Goal: Transaction & Acquisition: Purchase product/service

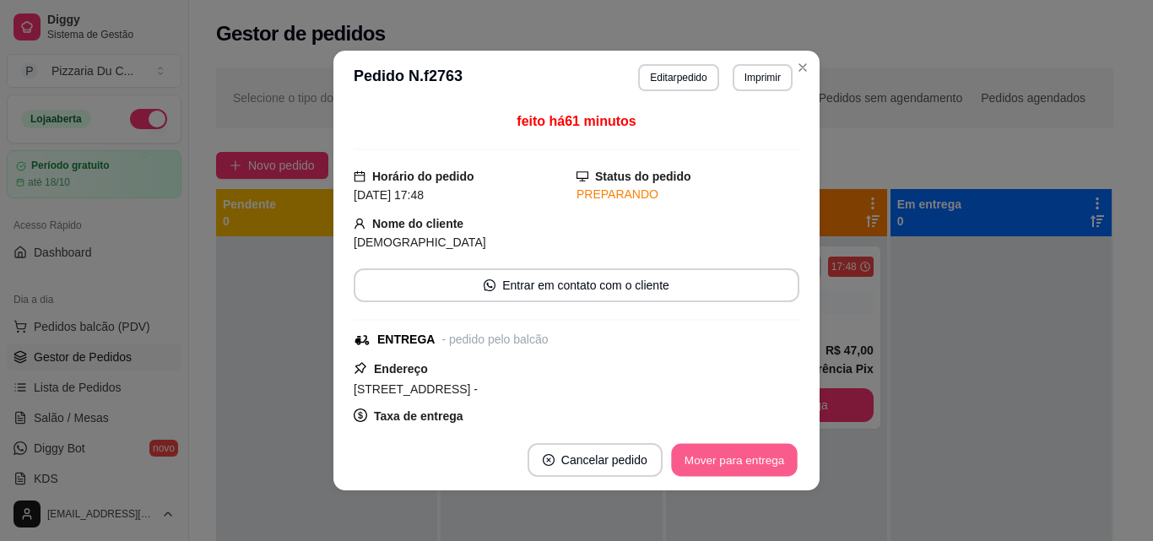
click at [735, 453] on button "Mover para entrega" at bounding box center [734, 460] width 127 height 33
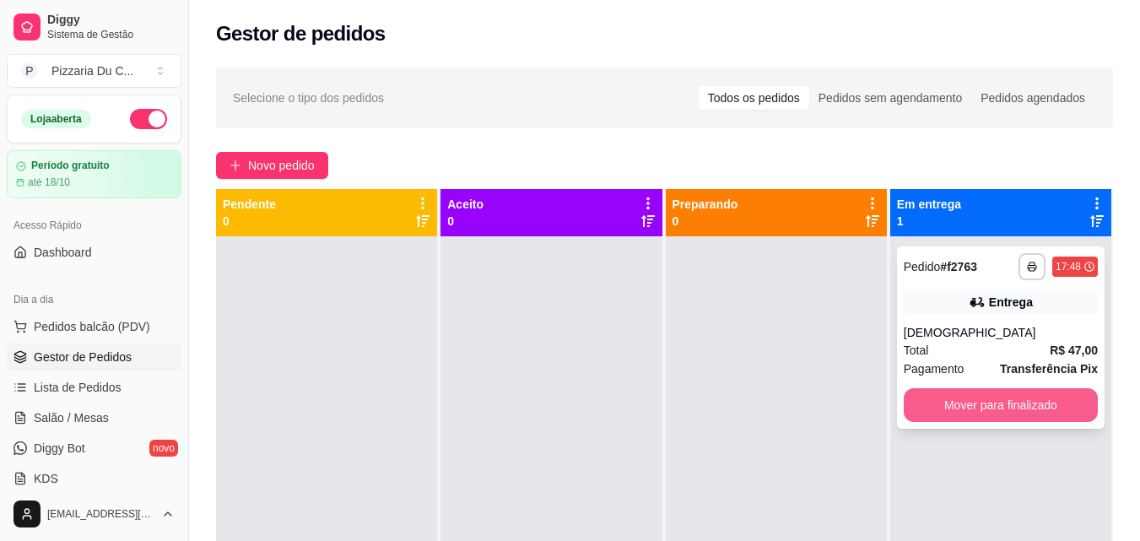
click at [979, 408] on button "Mover para finalizado" at bounding box center [1001, 405] width 194 height 34
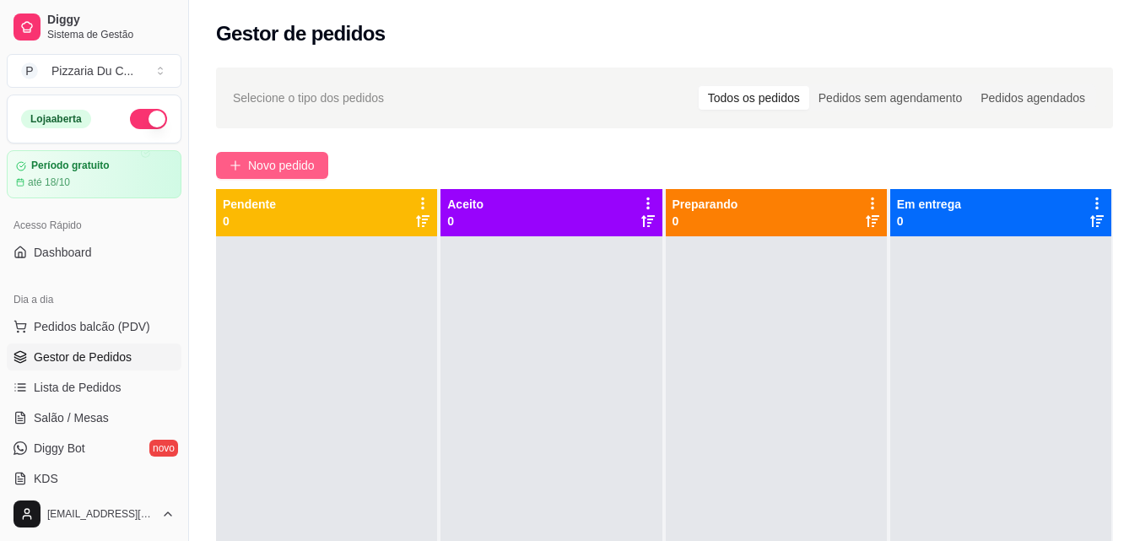
click at [300, 160] on span "Novo pedido" at bounding box center [281, 165] width 67 height 19
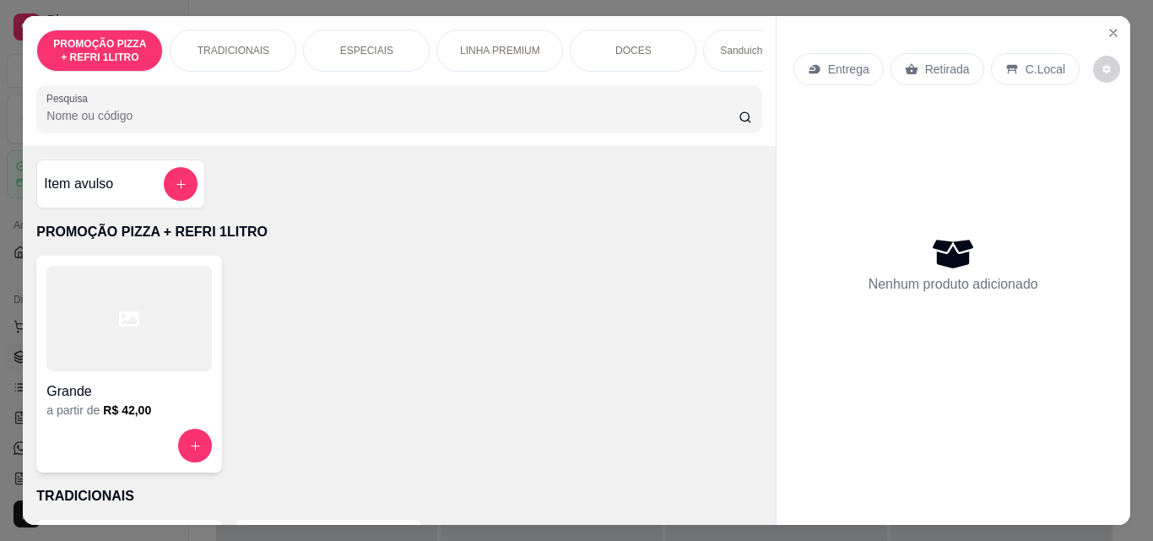
click at [165, 440] on div at bounding box center [128, 446] width 165 height 34
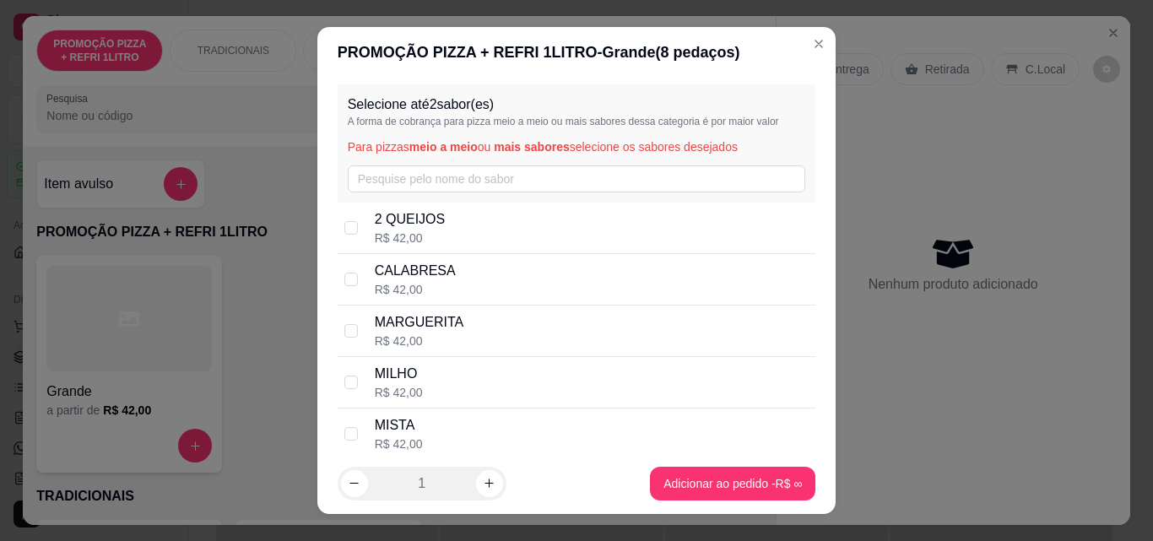
click at [454, 270] on div "CALABRESA R$ 42,00" at bounding box center [592, 279] width 435 height 37
checkbox input "true"
click at [453, 311] on div "MARGUERITA R$ 42,00" at bounding box center [577, 331] width 479 height 51
checkbox input "true"
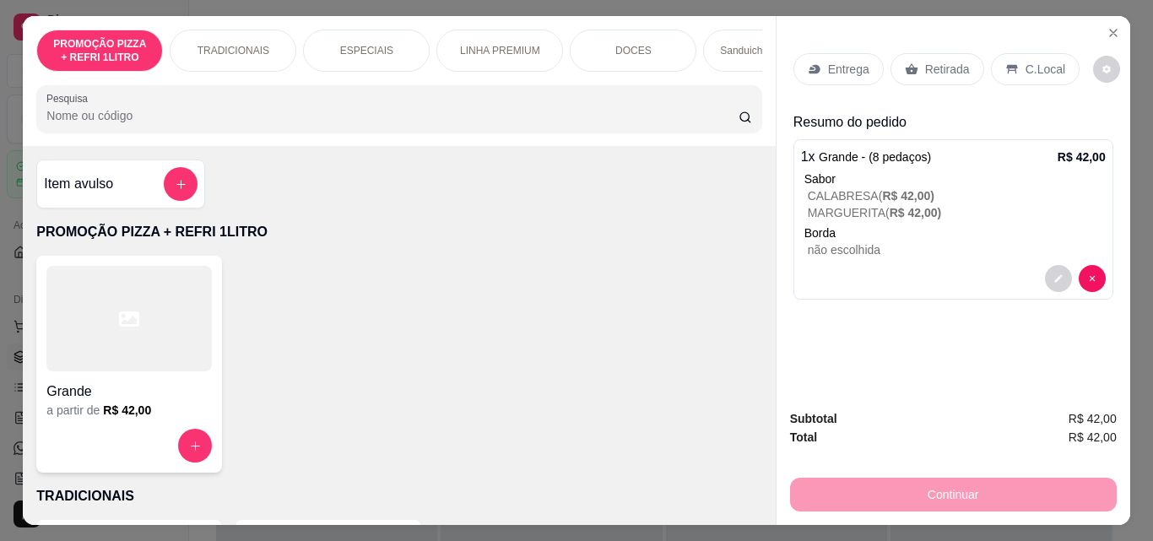
click at [935, 70] on p "Retirada" at bounding box center [947, 69] width 45 height 17
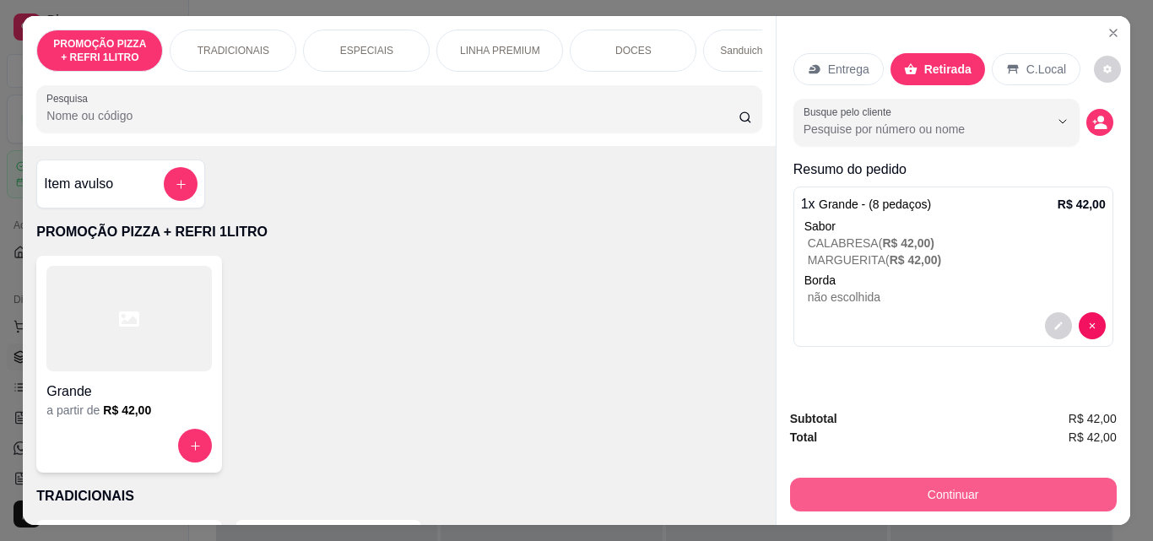
click at [948, 497] on button "Continuar" at bounding box center [953, 495] width 327 height 34
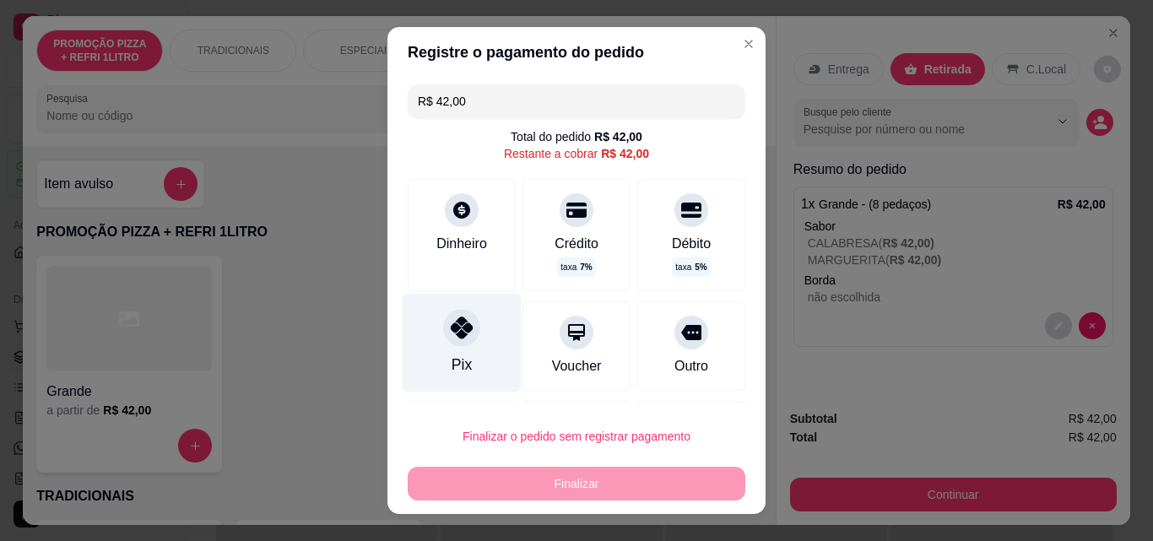
click at [477, 359] on div "Pix" at bounding box center [462, 343] width 119 height 99
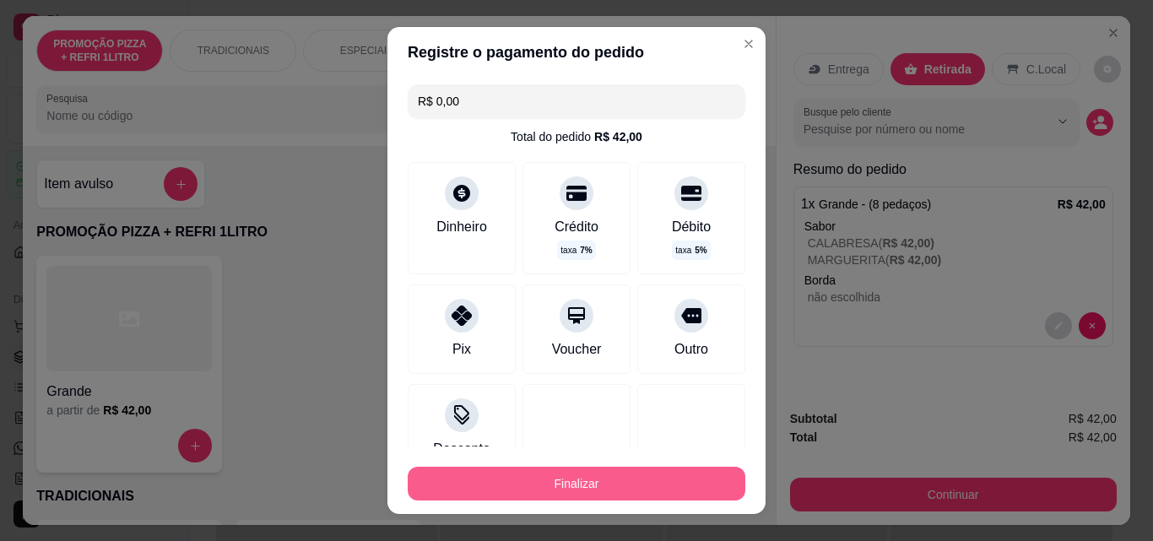
click at [459, 484] on button "Finalizar" at bounding box center [577, 484] width 338 height 34
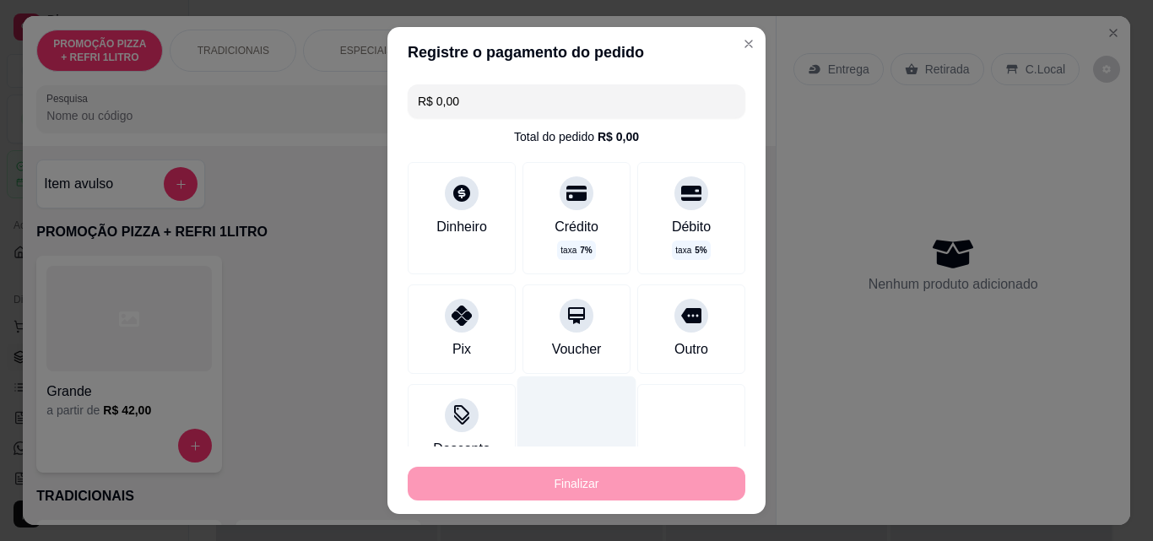
type input "-R$ 42,00"
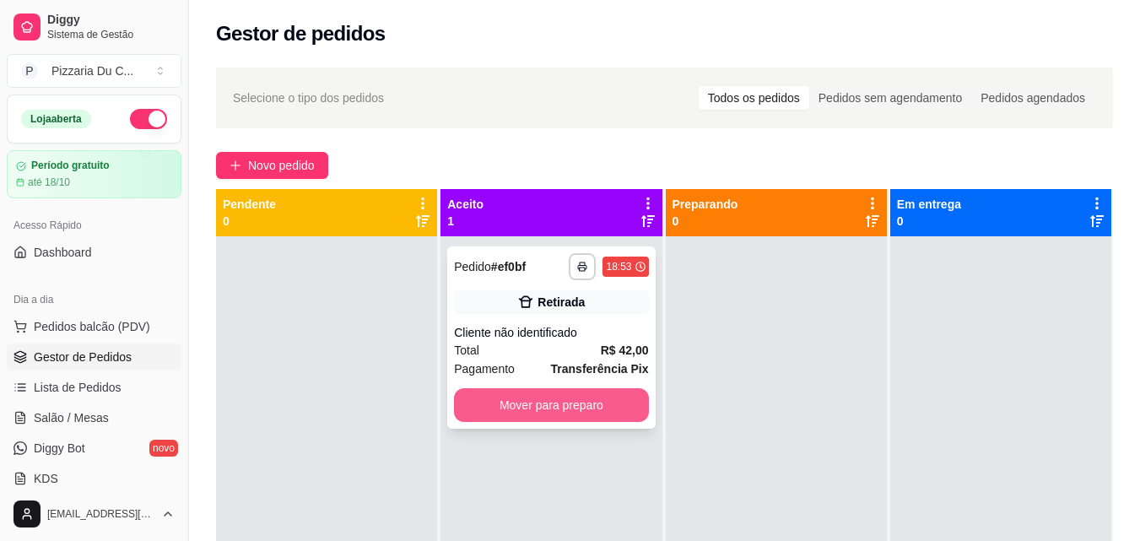
click at [528, 400] on button "Mover para preparo" at bounding box center [551, 405] width 194 height 34
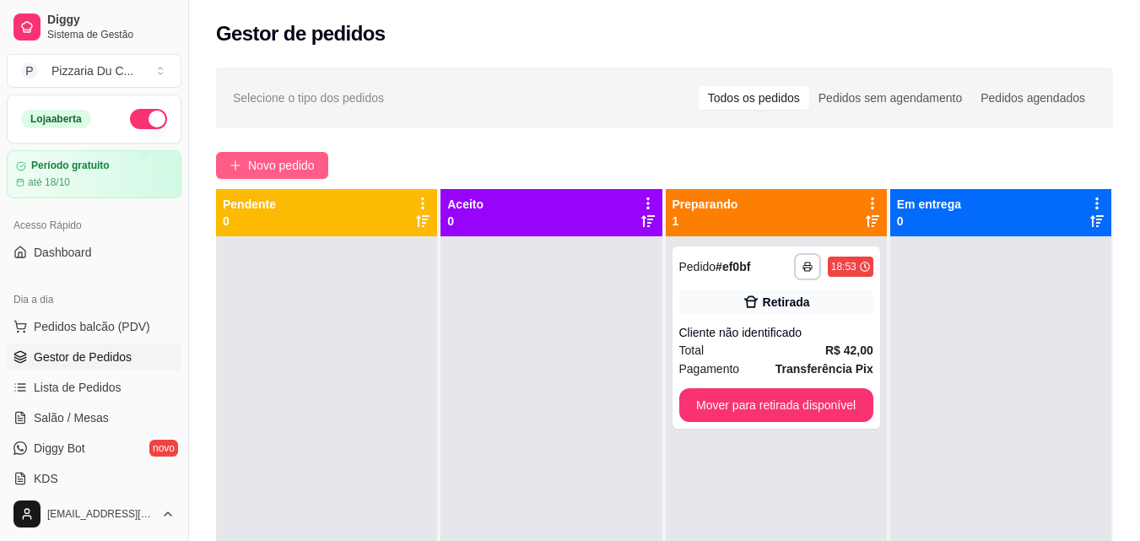
click at [252, 171] on span "Novo pedido" at bounding box center [281, 165] width 67 height 19
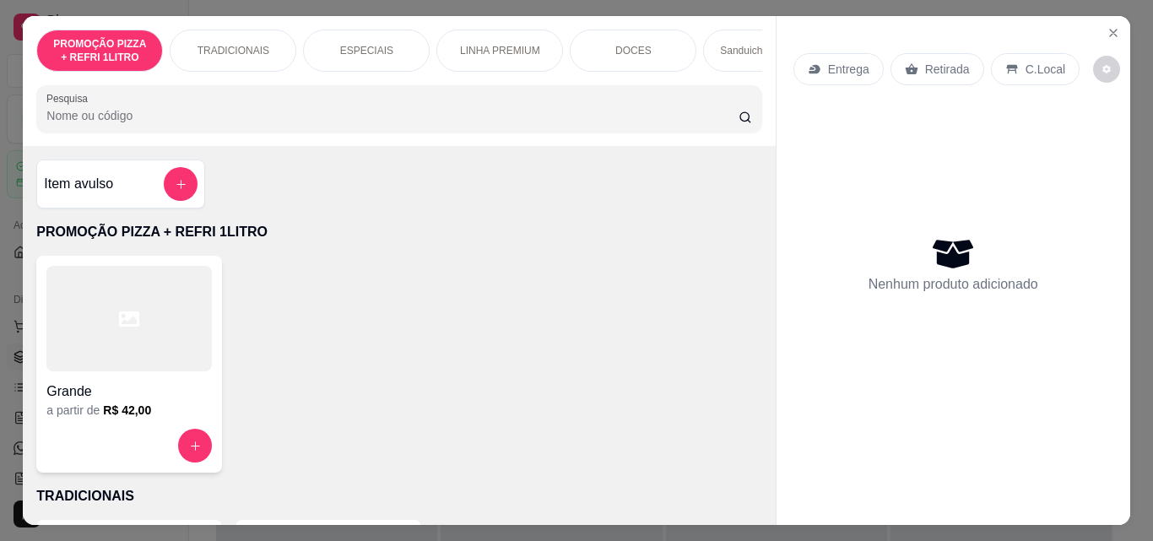
click at [594, 84] on div "PROMOÇÃO PIZZA + REFRI 1LITRO TRADICIONAIS ESPECIAIS LINHA PREMIUM DOCES Sandui…" at bounding box center [399, 81] width 752 height 130
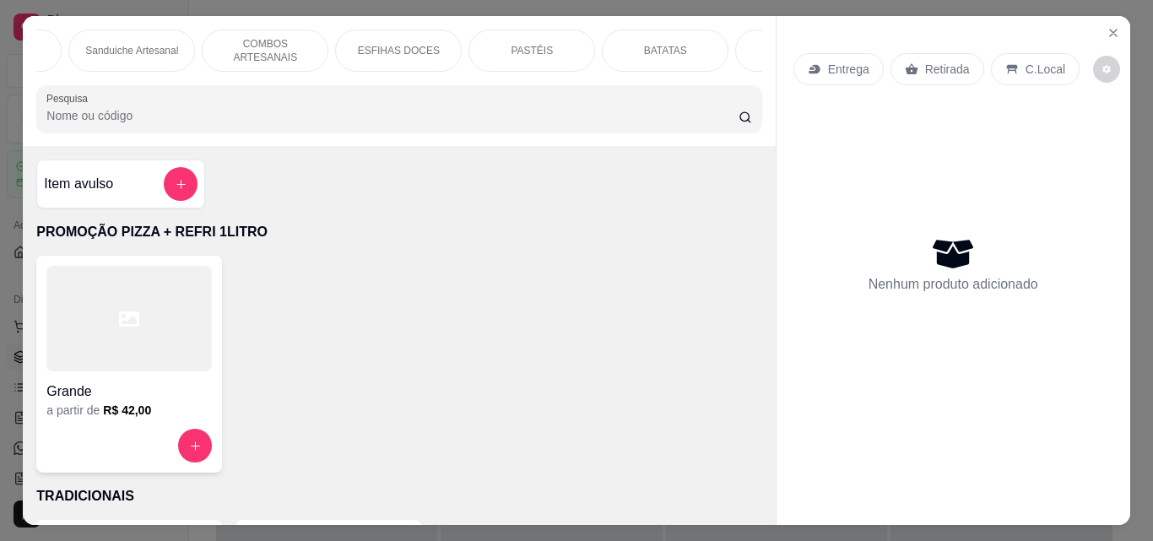
click at [546, 42] on div "PASTÉIS" at bounding box center [531, 51] width 127 height 42
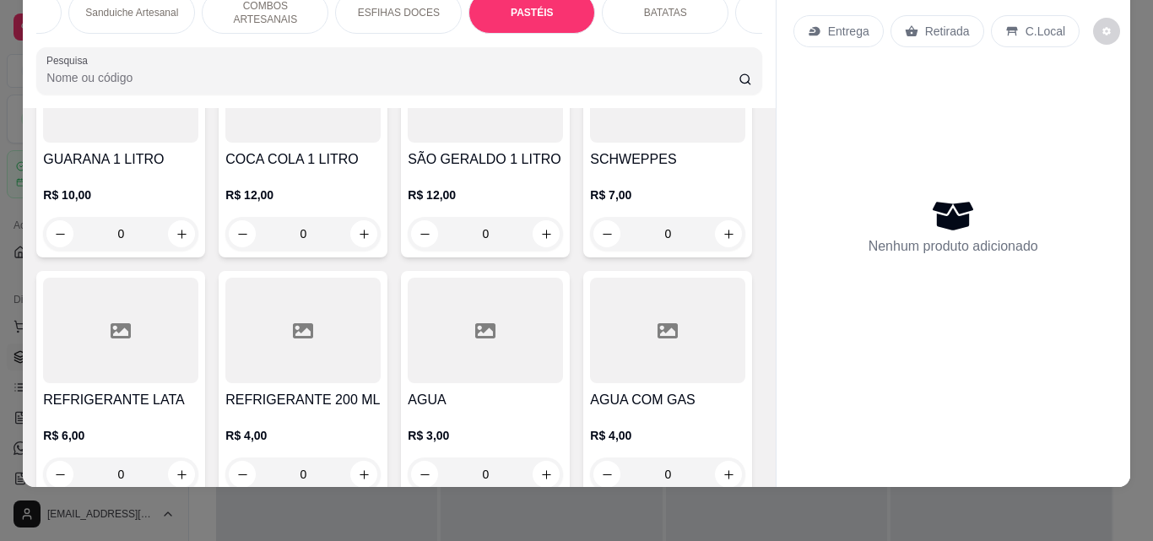
scroll to position [5448, 0]
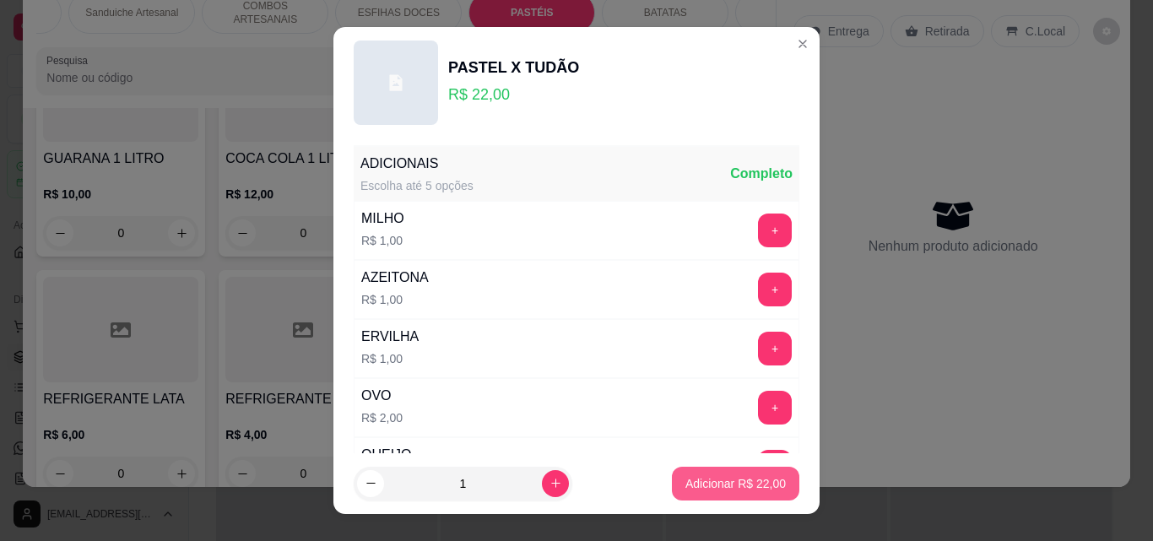
click at [685, 479] on p "Adicionar R$ 22,00" at bounding box center [735, 483] width 100 height 17
type input "1"
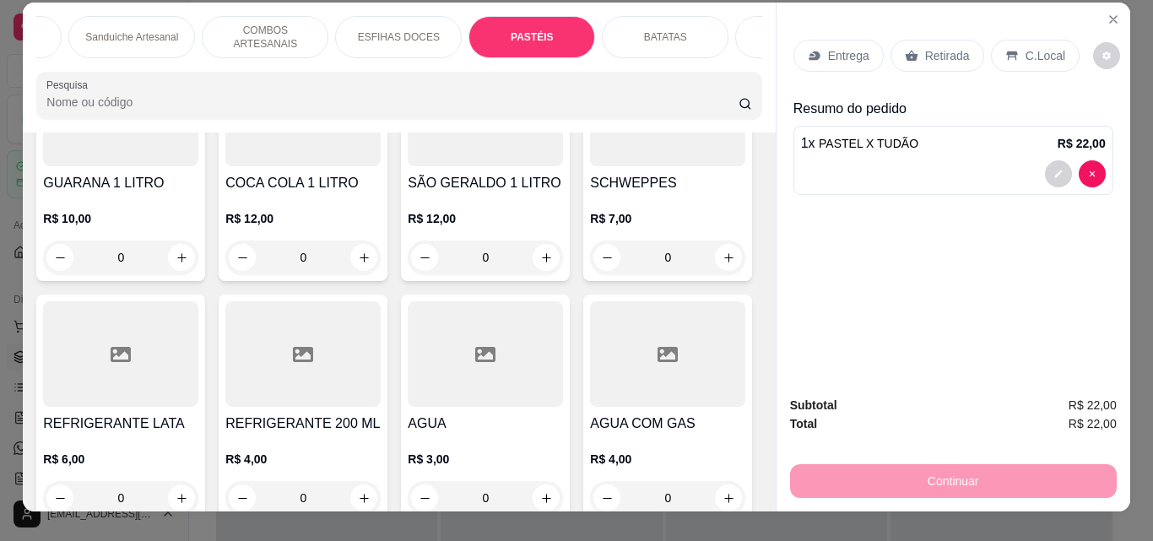
scroll to position [0, 0]
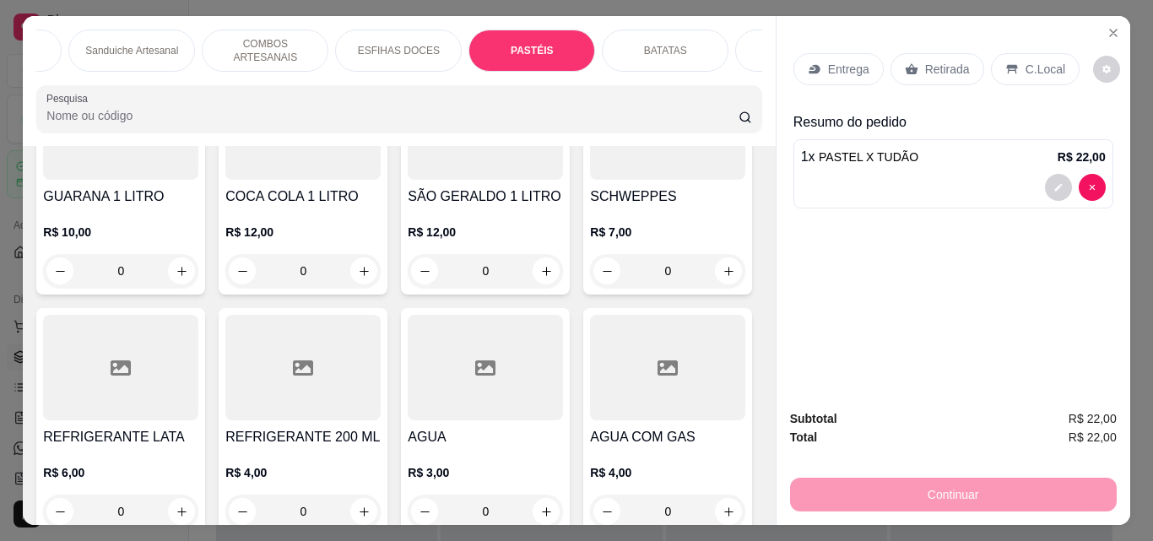
click at [944, 63] on p "Retirada" at bounding box center [947, 69] width 45 height 17
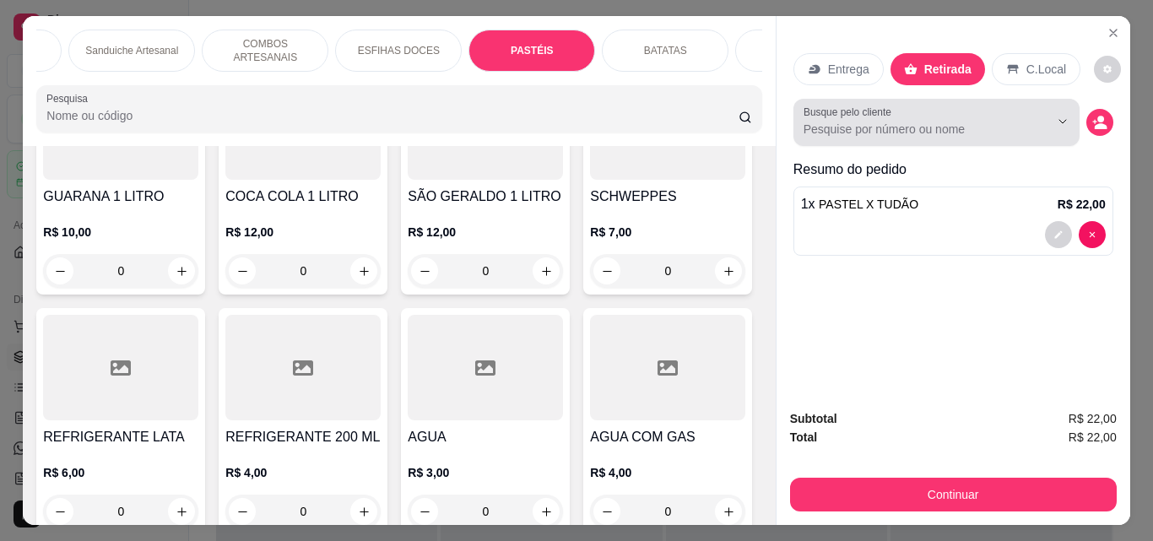
click at [926, 131] on input "Busque pelo cliente" at bounding box center [913, 129] width 219 height 17
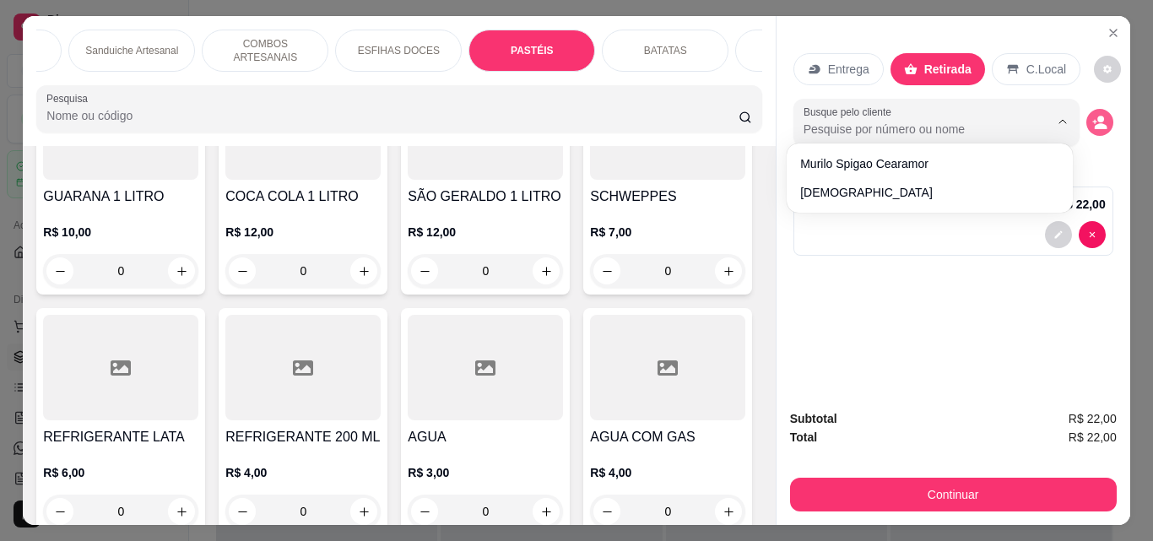
click at [1096, 116] on icon "decrease-product-quantity" at bounding box center [1099, 122] width 15 height 15
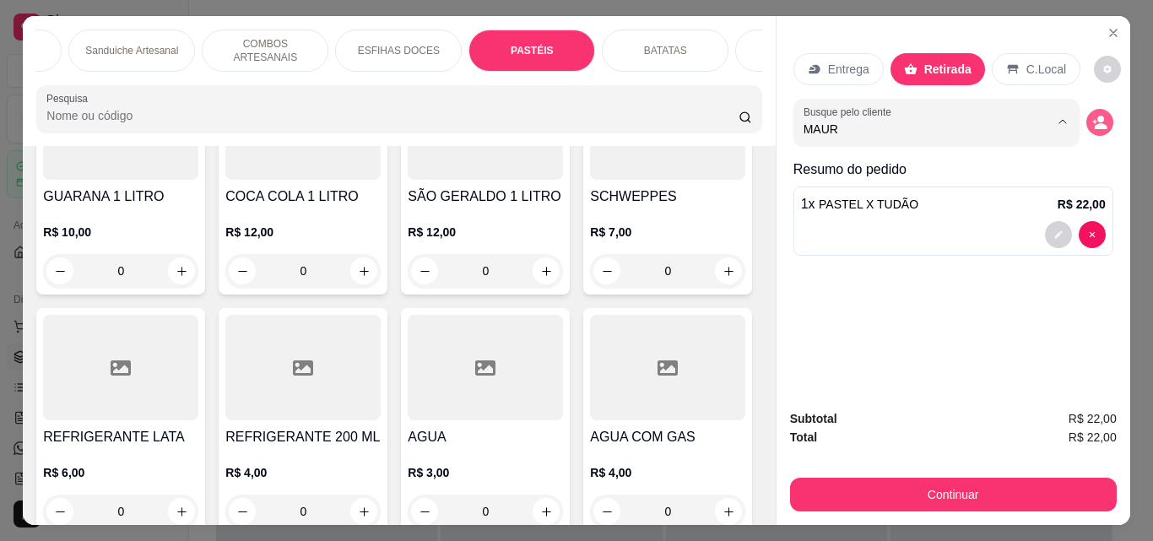
type input "MAURA"
click at [996, 297] on div "Entrega Retirada C.Local Busque pelo cliente MAURA Resumo do pedido 1 x PASTEL …" at bounding box center [954, 206] width 354 height 380
click at [1101, 109] on button "decrease-product-quantity" at bounding box center [1099, 122] width 27 height 27
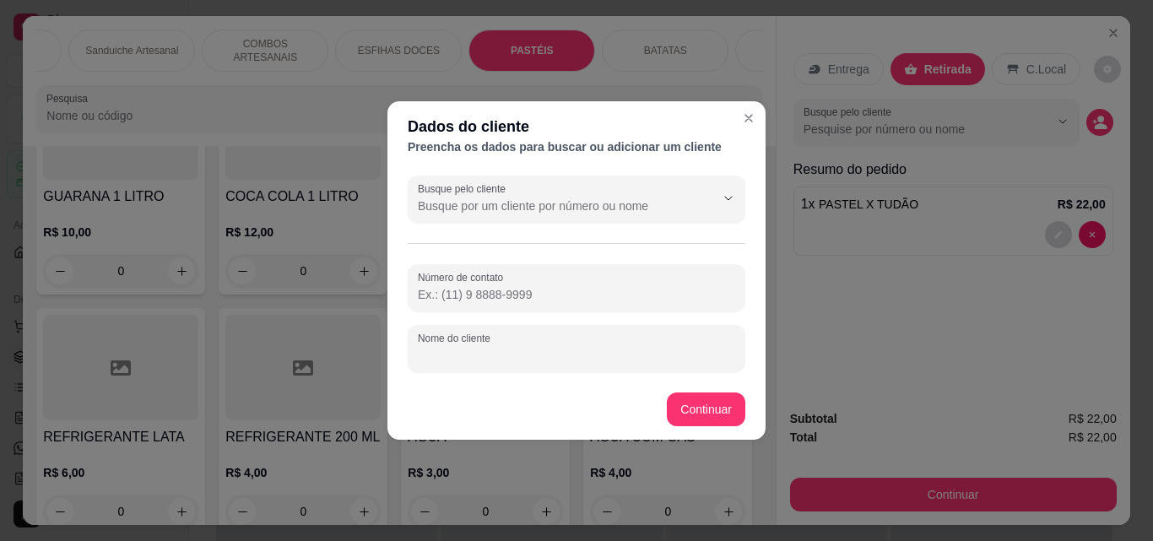
click at [493, 354] on input "Nome do cliente" at bounding box center [576, 355] width 317 height 17
type input "MAURA"
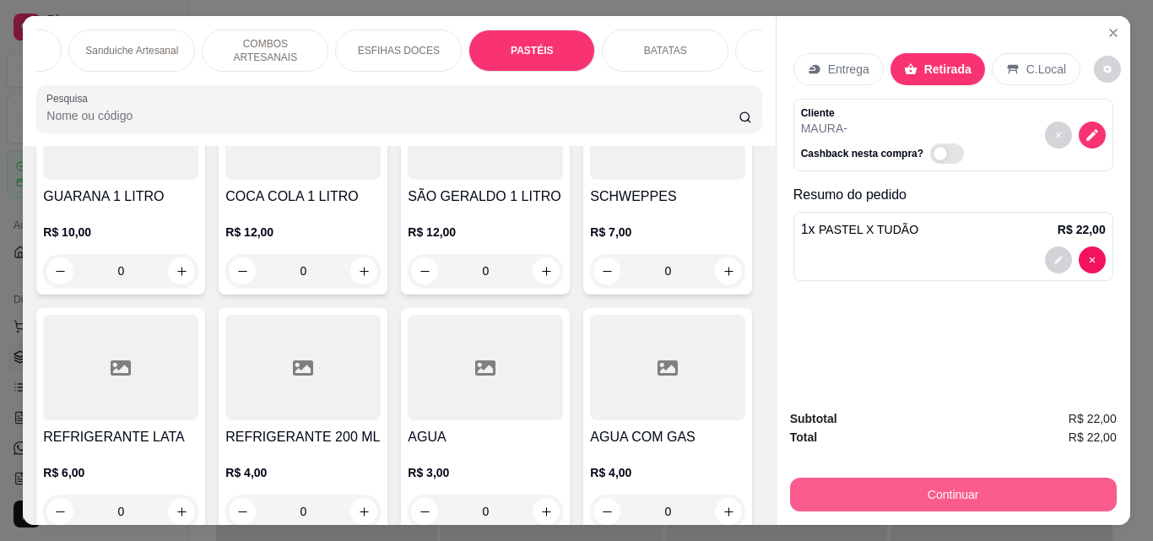
click at [892, 491] on button "Continuar" at bounding box center [953, 495] width 327 height 34
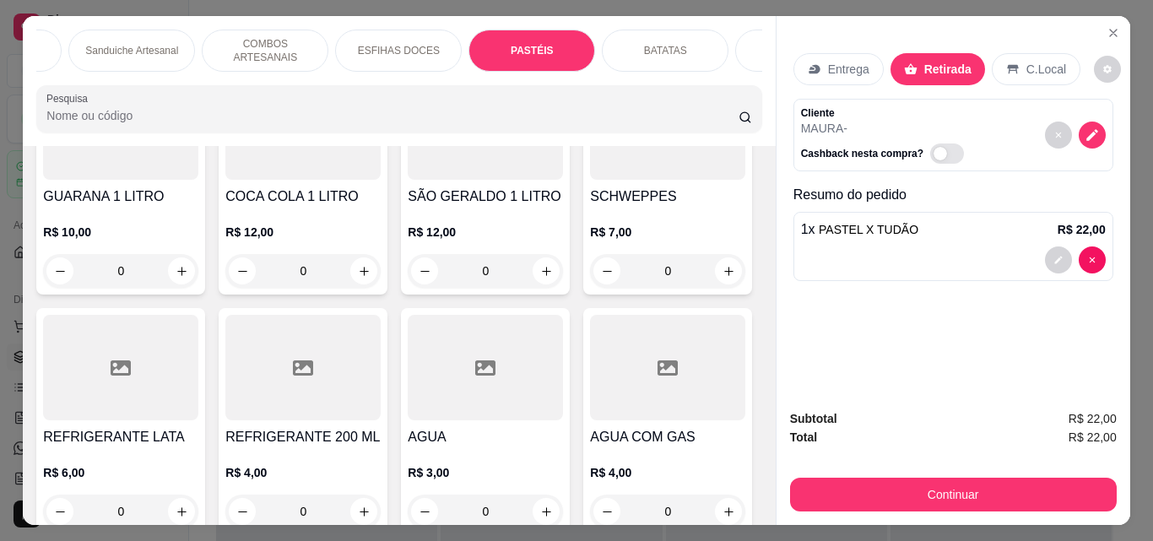
click at [900, 506] on div "Subtotal R$ 22,00 Total R$ 22,00 Continuar" at bounding box center [954, 460] width 354 height 129
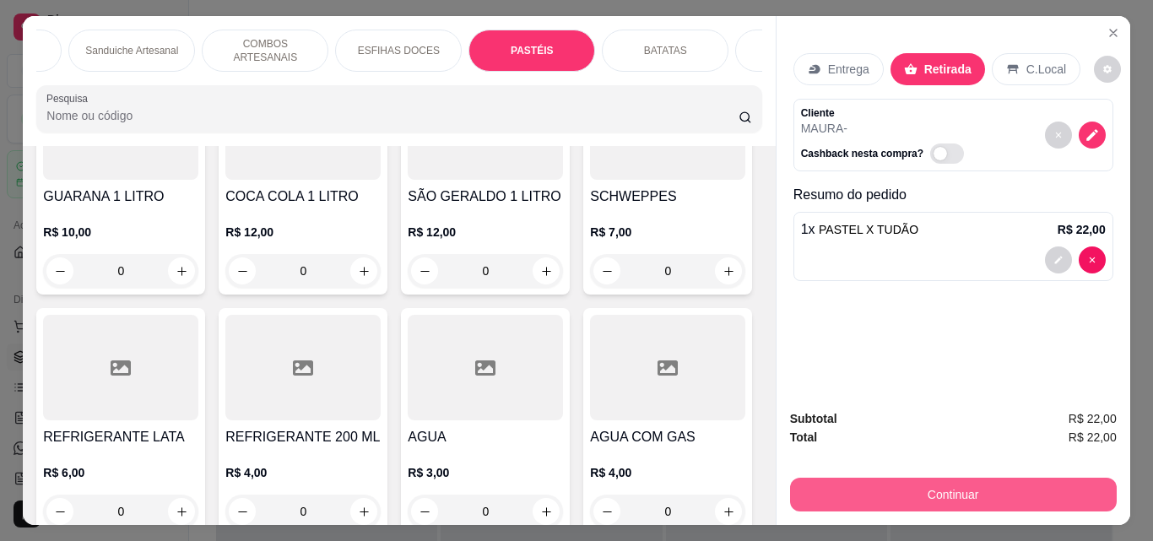
click at [896, 488] on button "Continuar" at bounding box center [953, 495] width 327 height 34
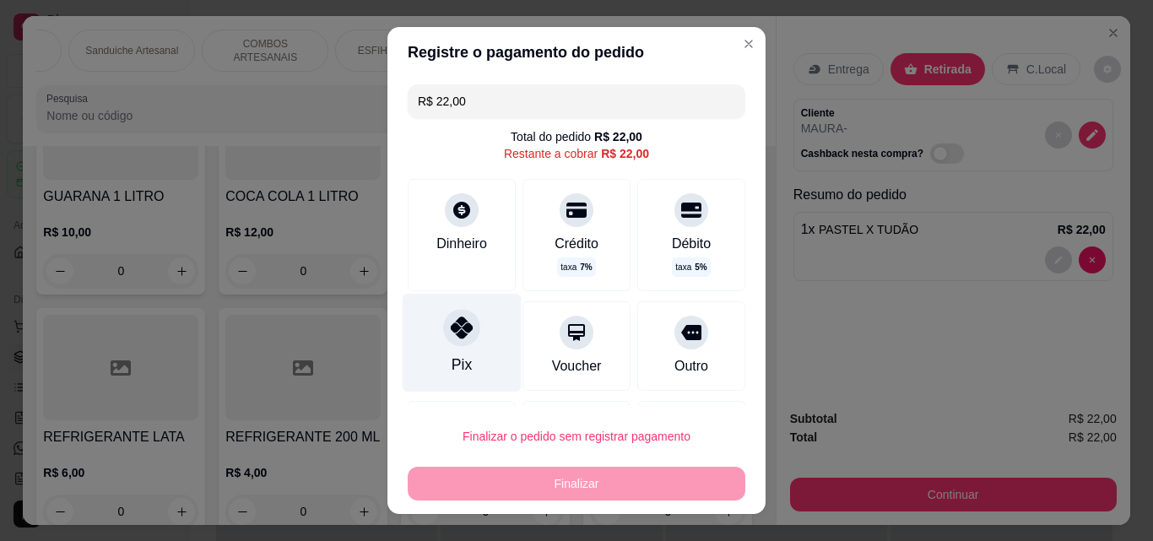
click at [458, 355] on div "Pix" at bounding box center [462, 365] width 20 height 22
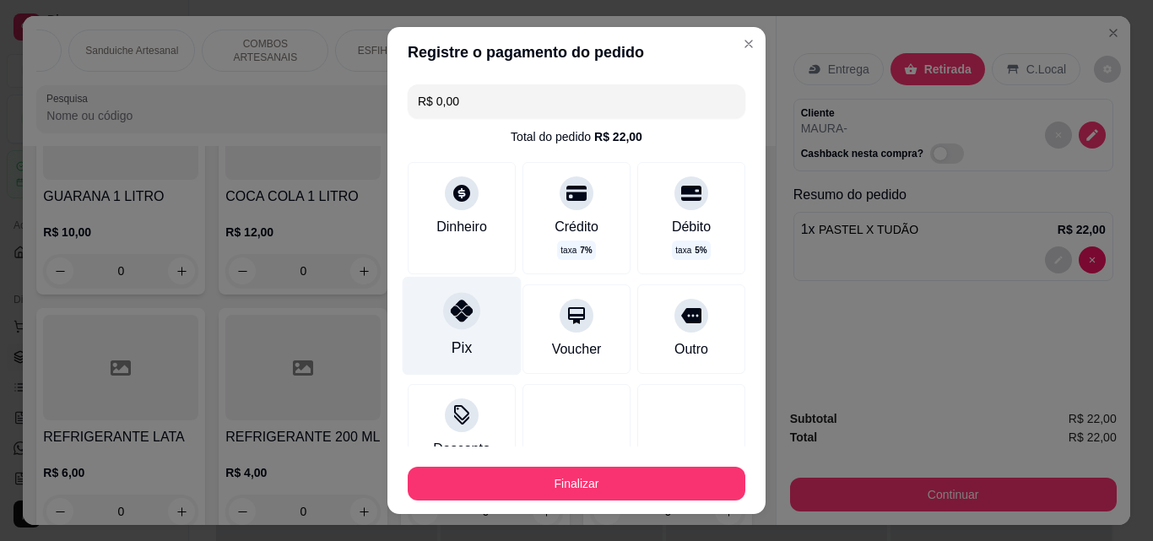
type input "R$ 0,00"
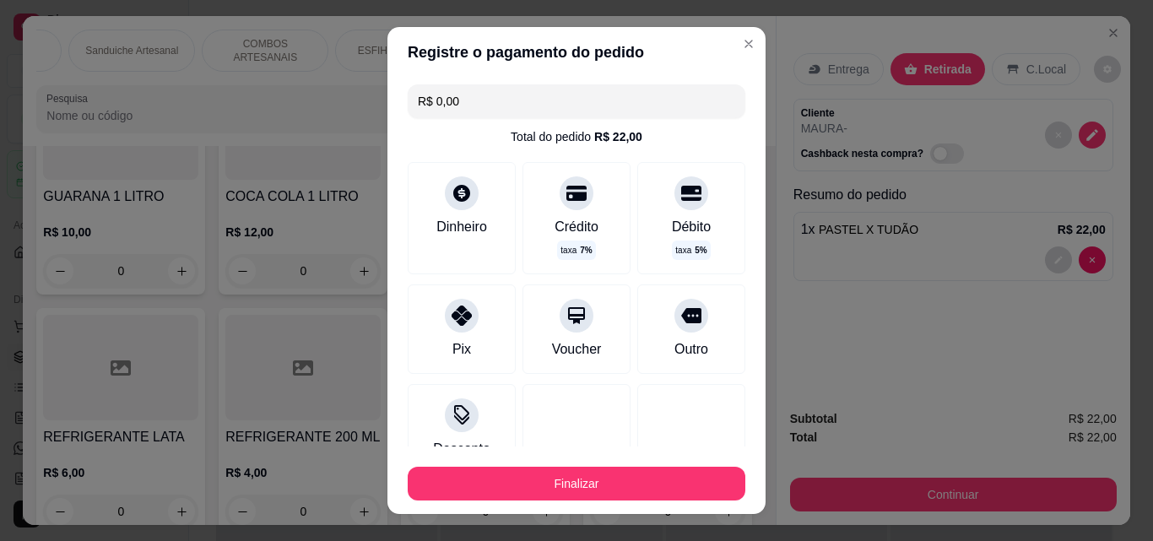
click at [495, 469] on button "Finalizar" at bounding box center [577, 484] width 338 height 34
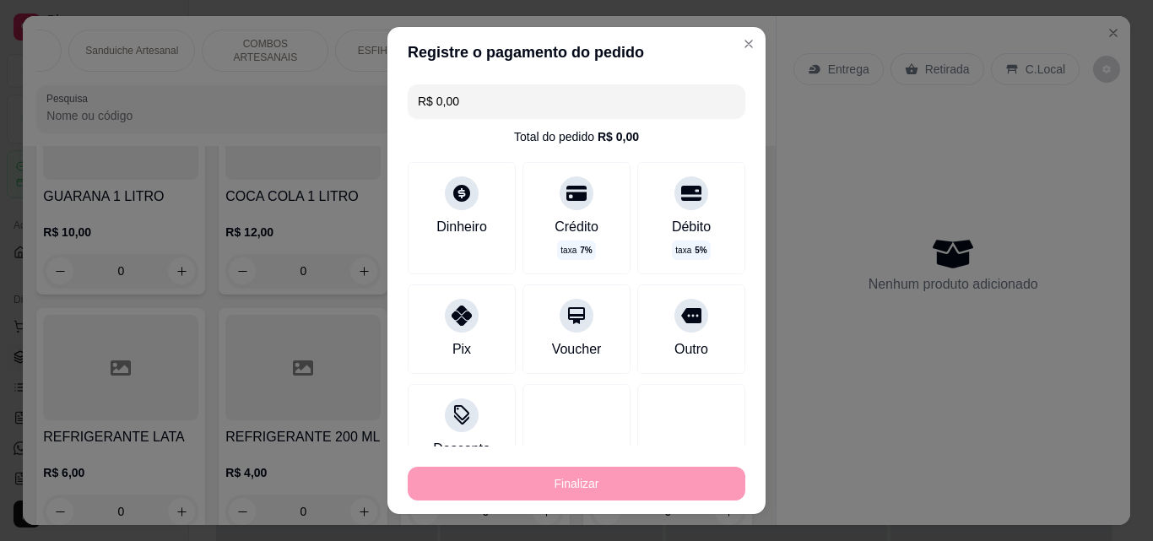
type input "0"
type input "-R$ 22,00"
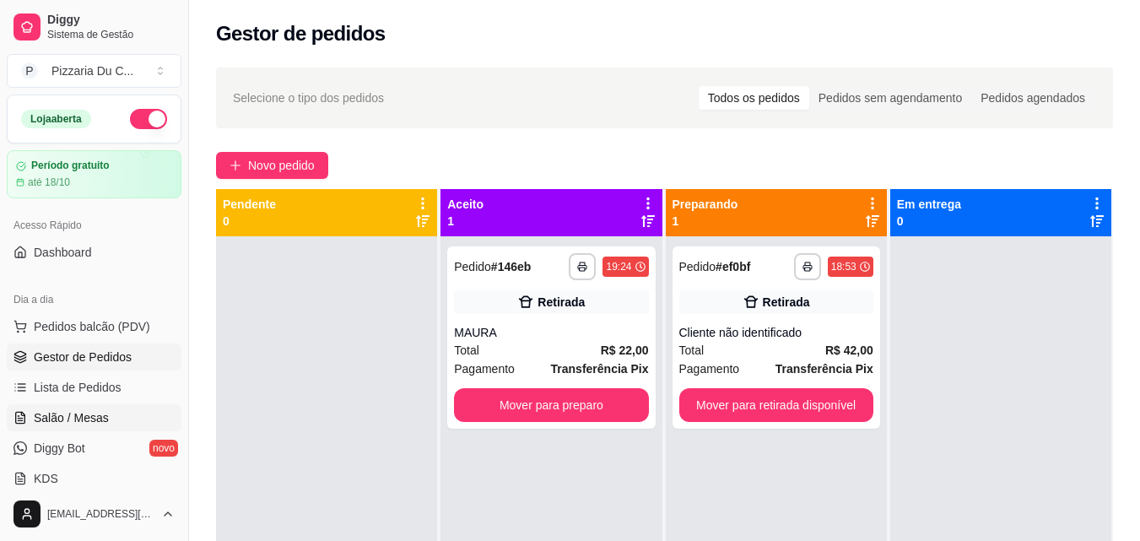
click at [89, 407] on link "Salão / Mesas" at bounding box center [94, 417] width 175 height 27
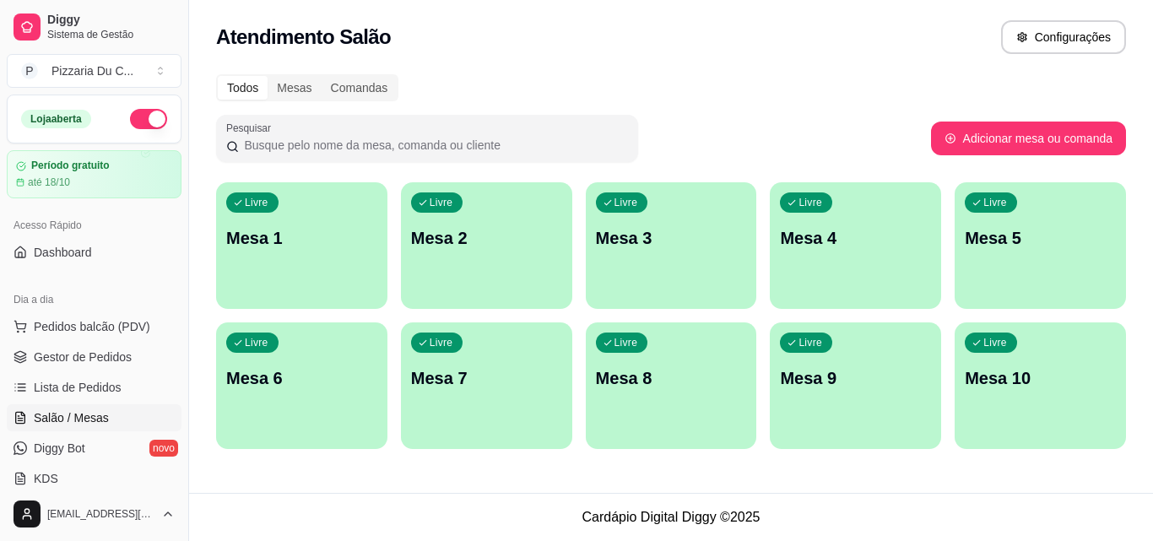
click at [360, 263] on div "Livre Mesa 1" at bounding box center [301, 235] width 171 height 106
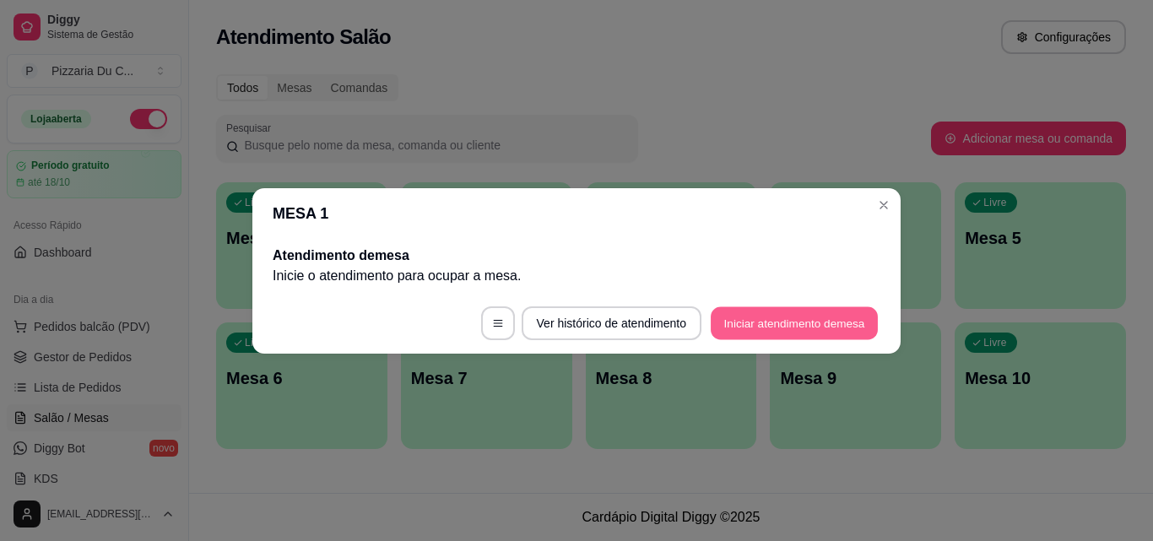
click at [746, 319] on button "Iniciar atendimento de mesa" at bounding box center [794, 322] width 167 height 33
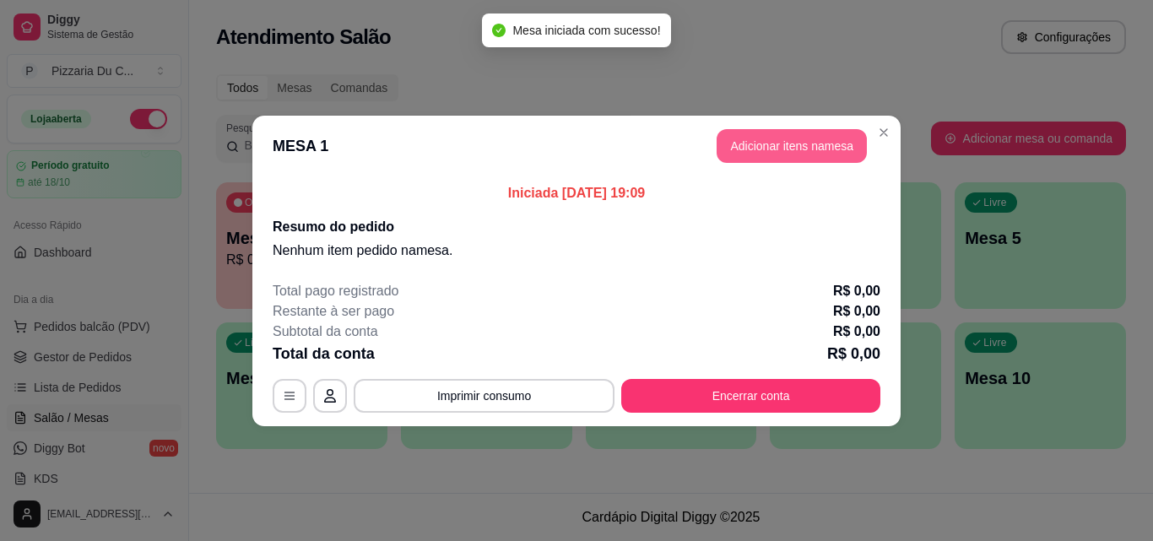
click at [764, 148] on button "Adicionar itens na mesa" at bounding box center [792, 146] width 150 height 34
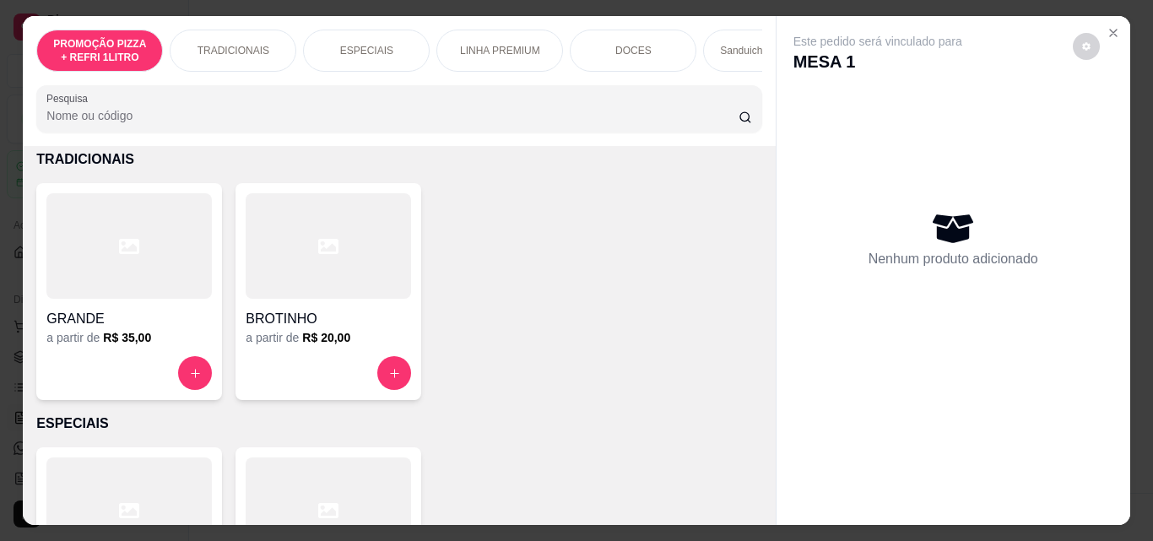
scroll to position [338, 0]
click at [192, 361] on div at bounding box center [128, 372] width 165 height 34
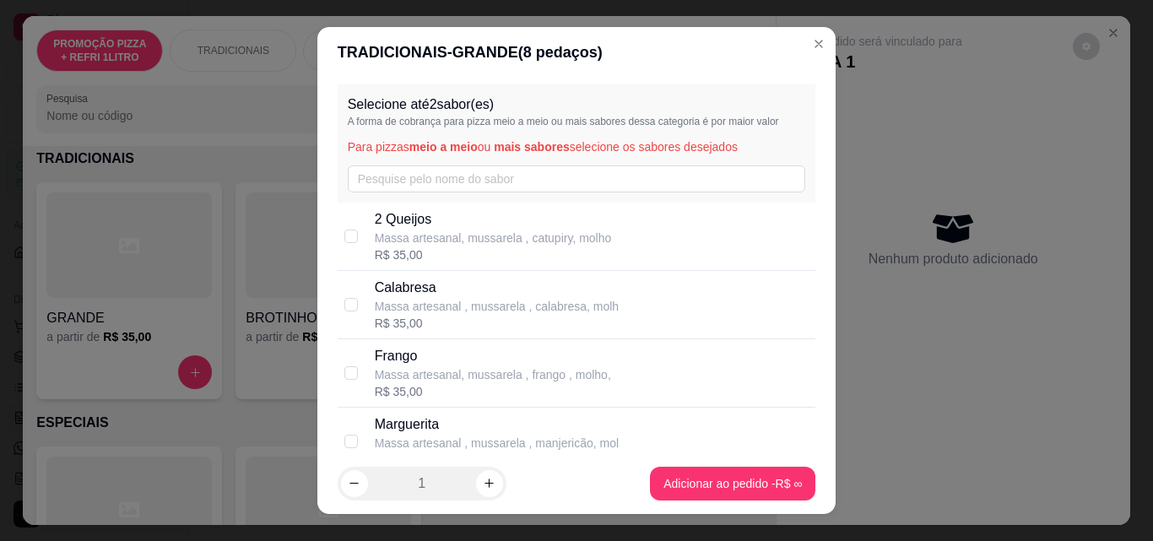
click at [448, 293] on p "Calabresa" at bounding box center [497, 288] width 244 height 20
checkbox input "true"
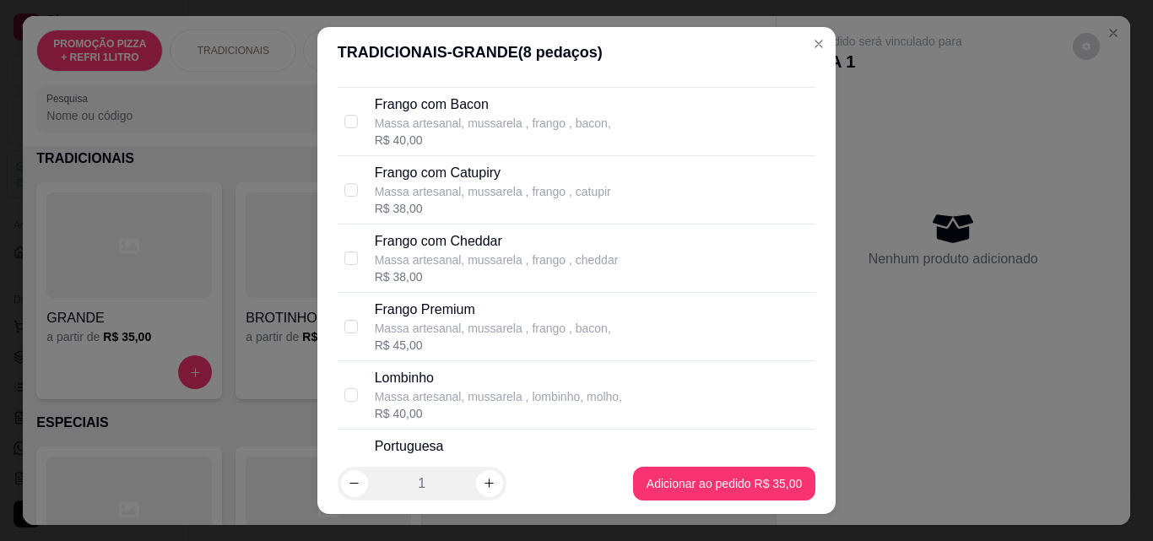
scroll to position [1435, 0]
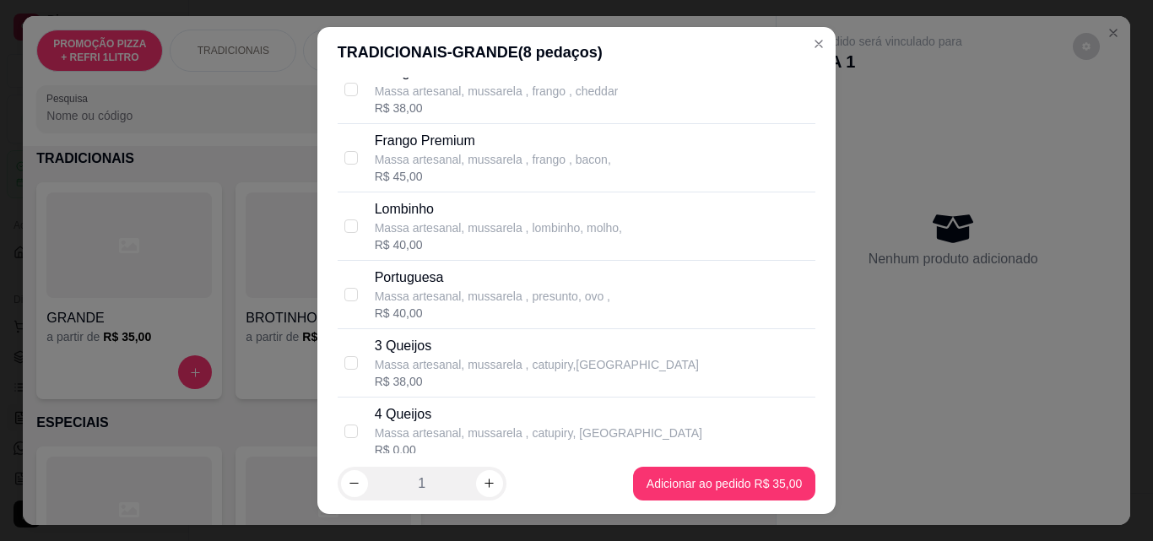
click at [445, 274] on div "Portuguesa" at bounding box center [492, 278] width 235 height 20
checkbox input "true"
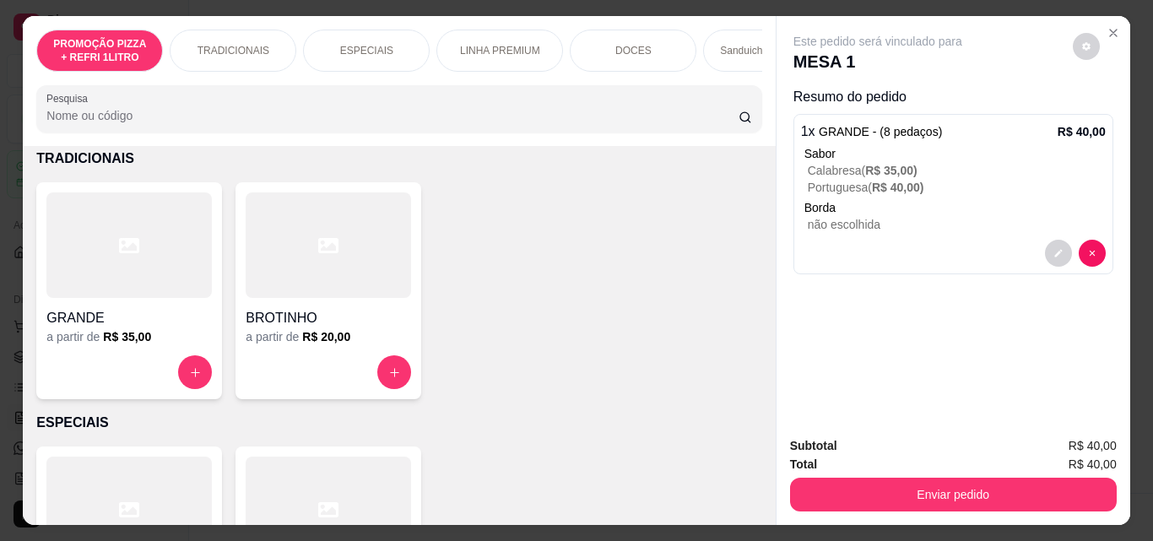
click at [605, 43] on div "DOCES" at bounding box center [633, 51] width 127 height 42
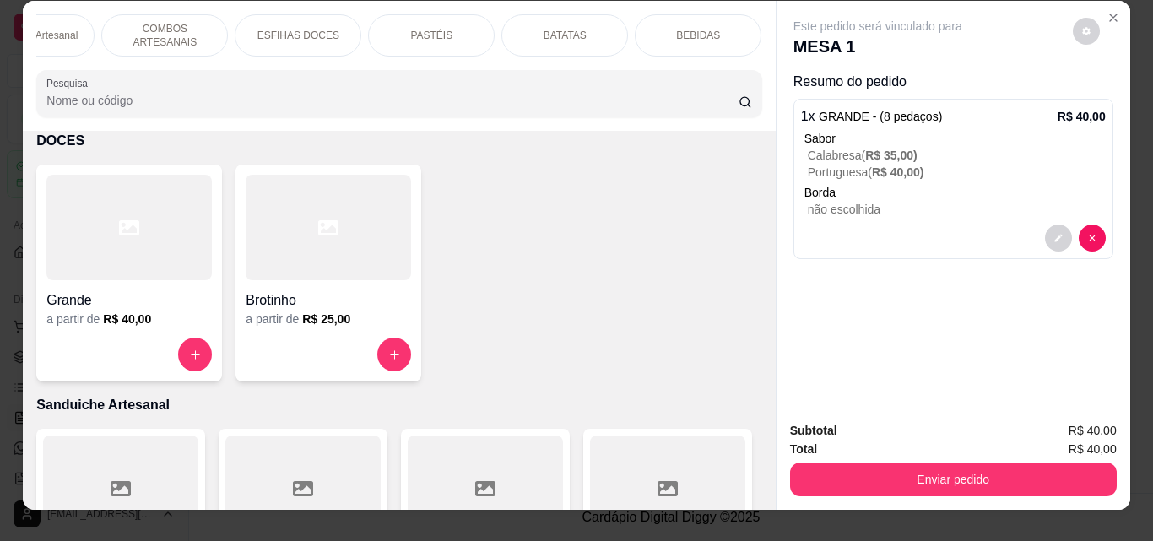
scroll to position [0, 0]
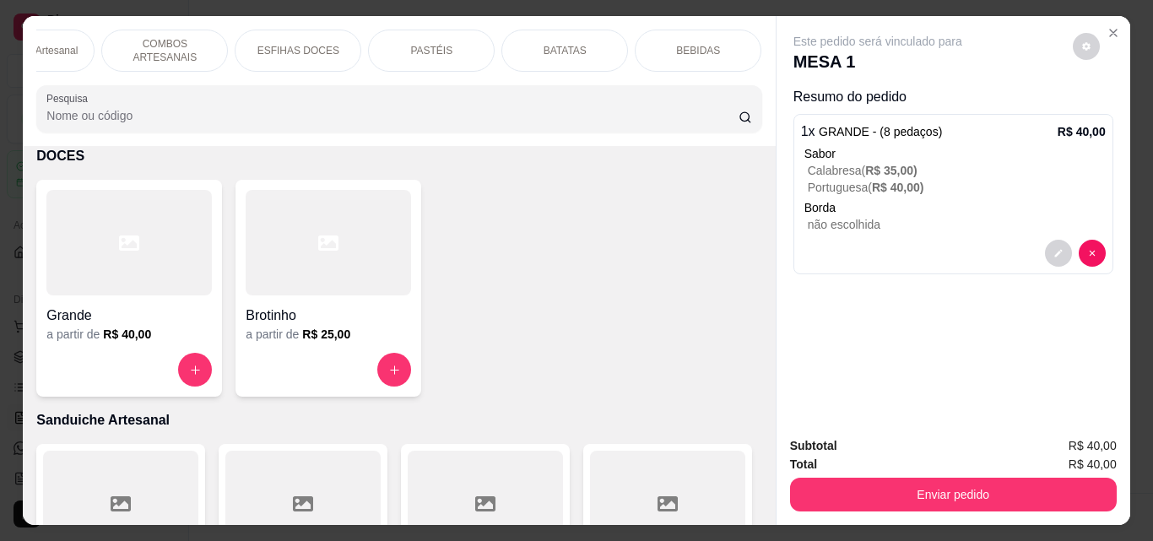
click at [652, 51] on div "BEBIDAS" at bounding box center [698, 51] width 127 height 42
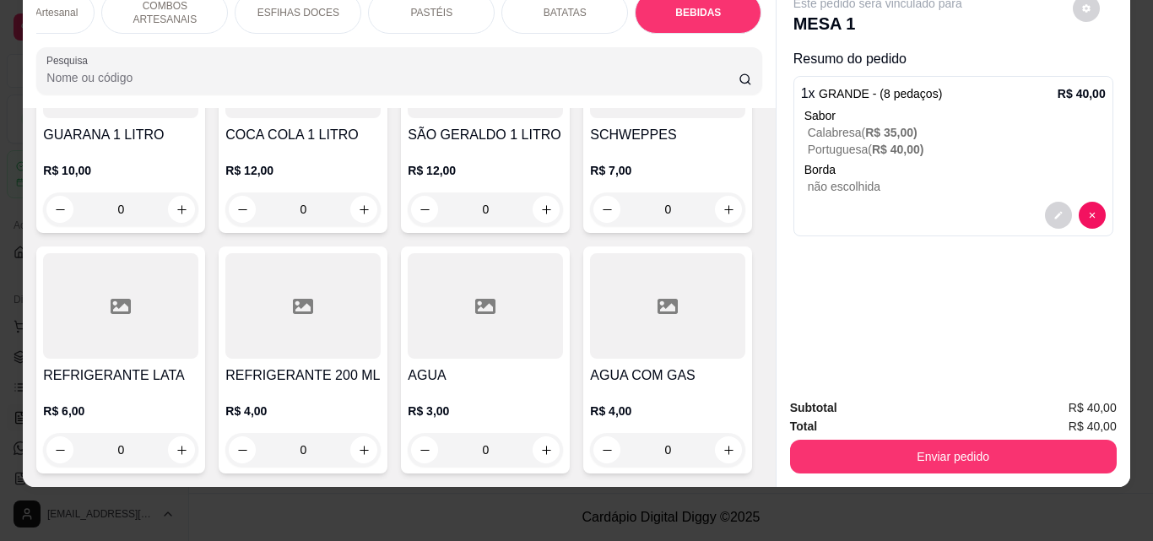
scroll to position [6644, 0]
click at [168, 223] on button "increase-product-quantity" at bounding box center [181, 209] width 27 height 27
type input "1"
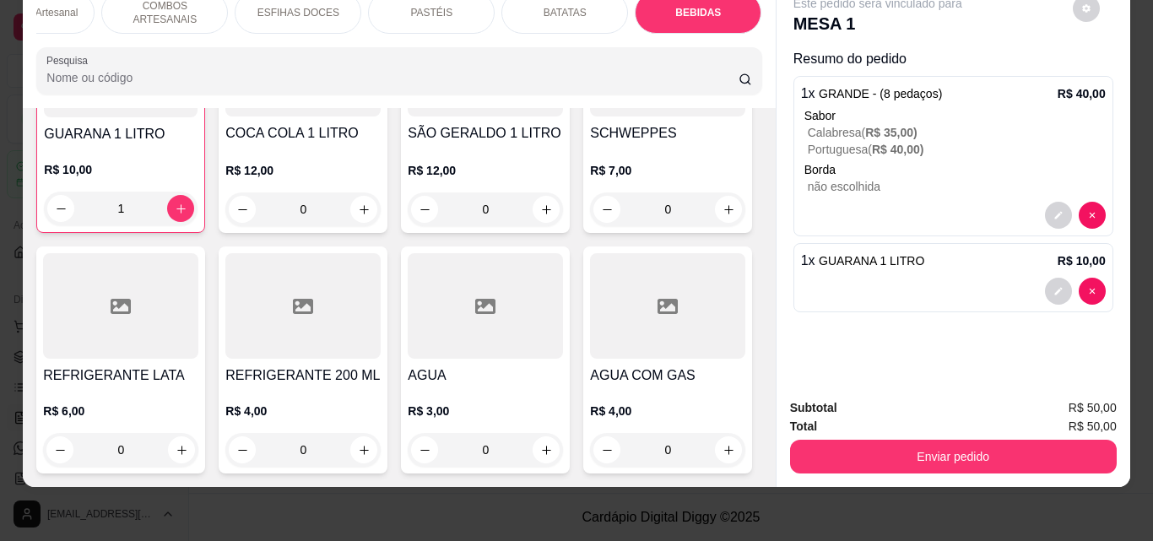
scroll to position [0, 0]
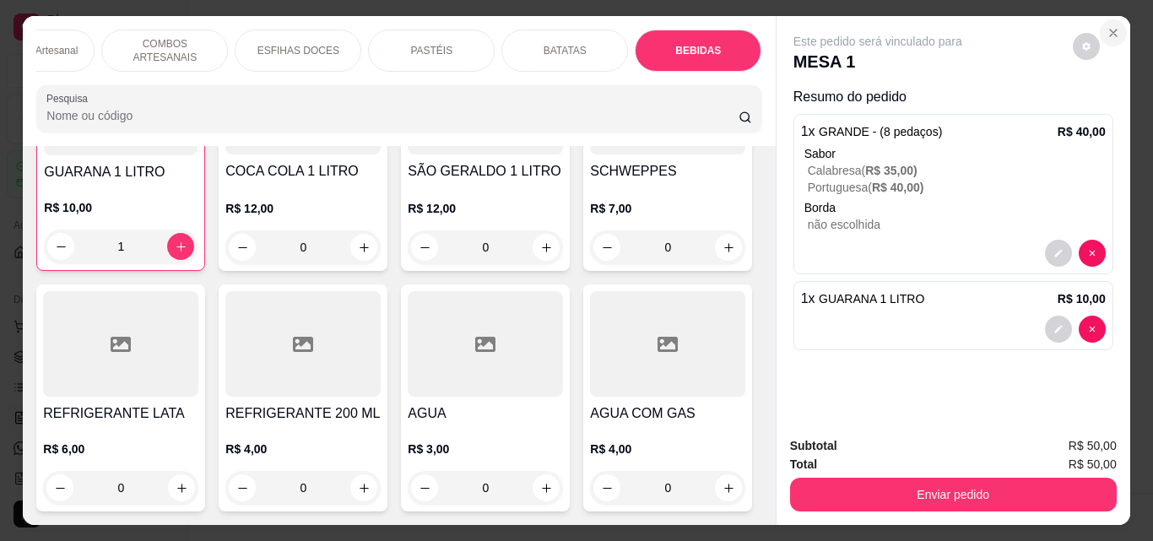
click at [1107, 26] on icon "Close" at bounding box center [1114, 33] width 14 height 14
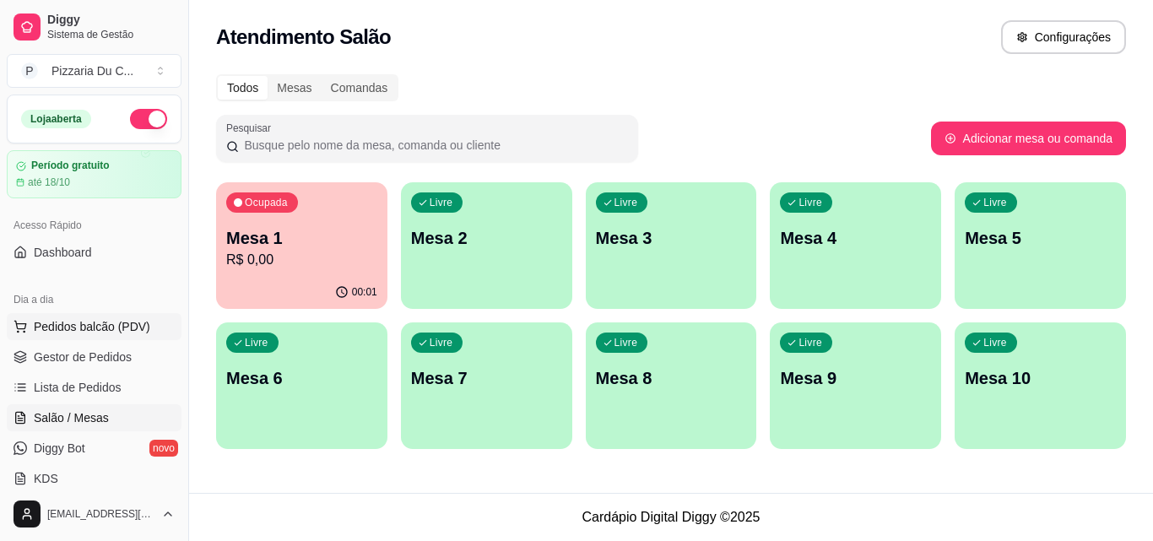
click at [116, 331] on span "Pedidos balcão (PDV)" at bounding box center [92, 326] width 116 height 17
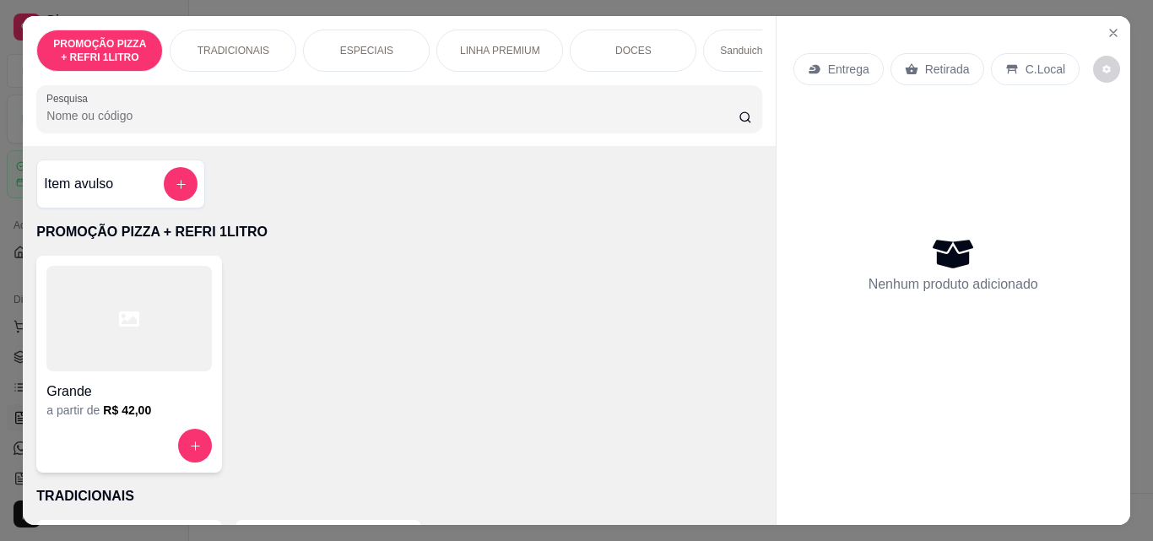
click at [264, 52] on div "TRADICIONAIS" at bounding box center [233, 51] width 127 height 42
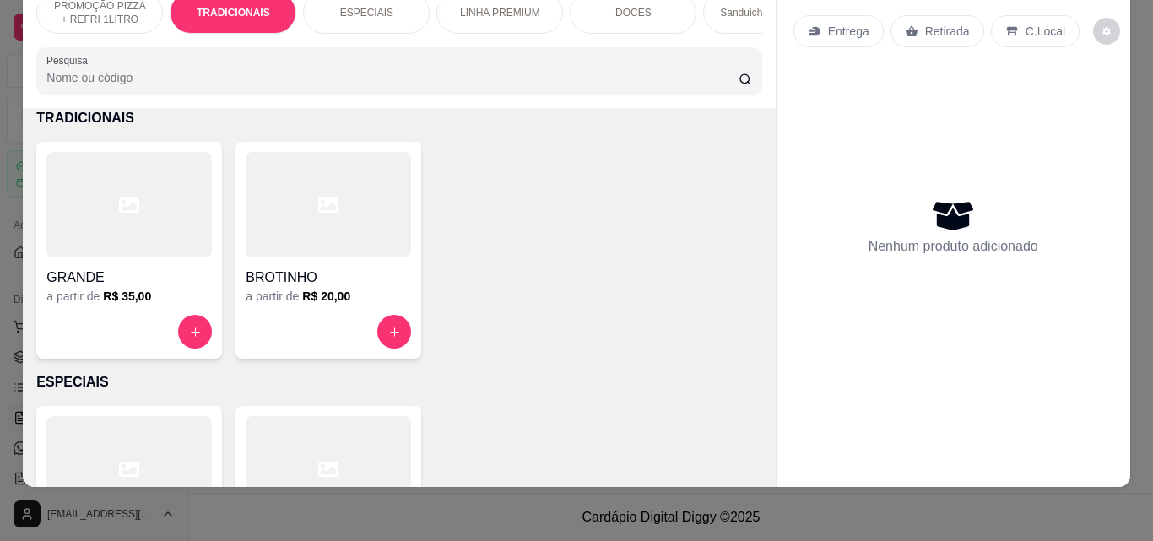
click at [154, 306] on div "GRANDE a partir de R$ 35,00" at bounding box center [129, 250] width 186 height 217
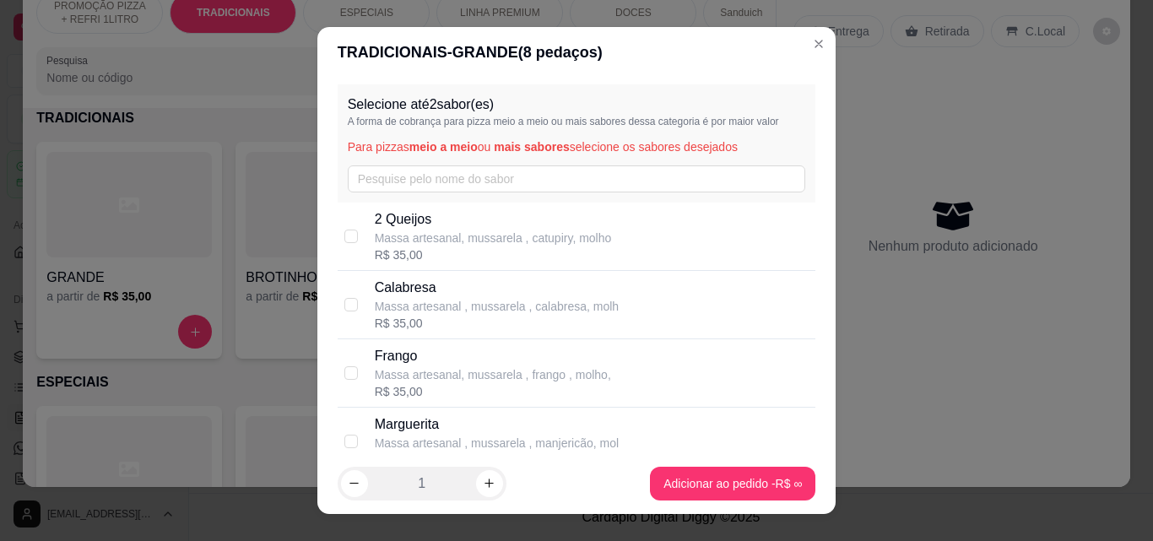
click at [430, 290] on p "Calabresa" at bounding box center [497, 288] width 244 height 20
checkbox input "true"
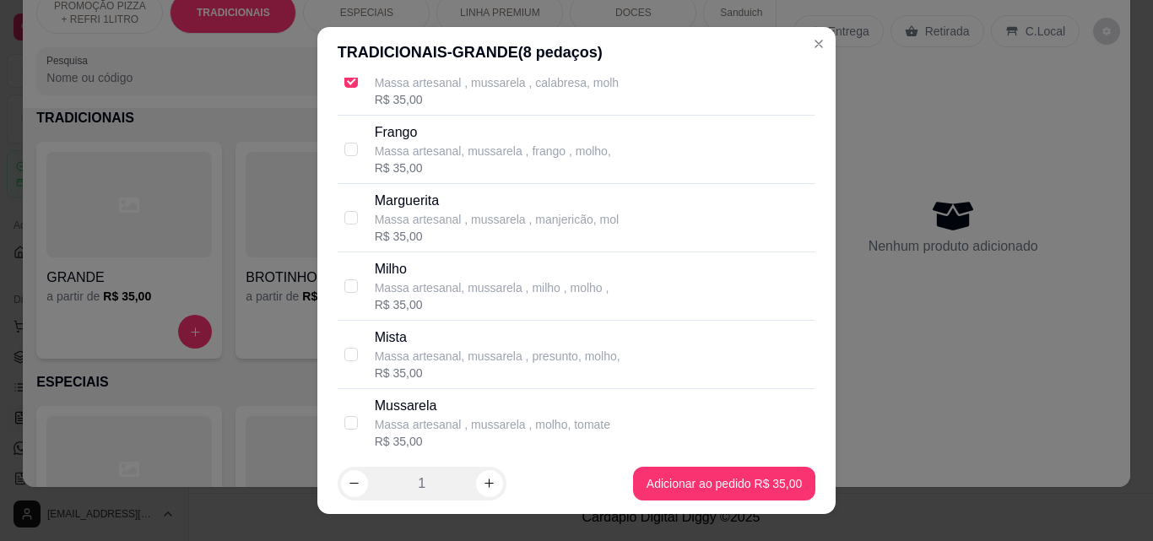
scroll to position [253, 0]
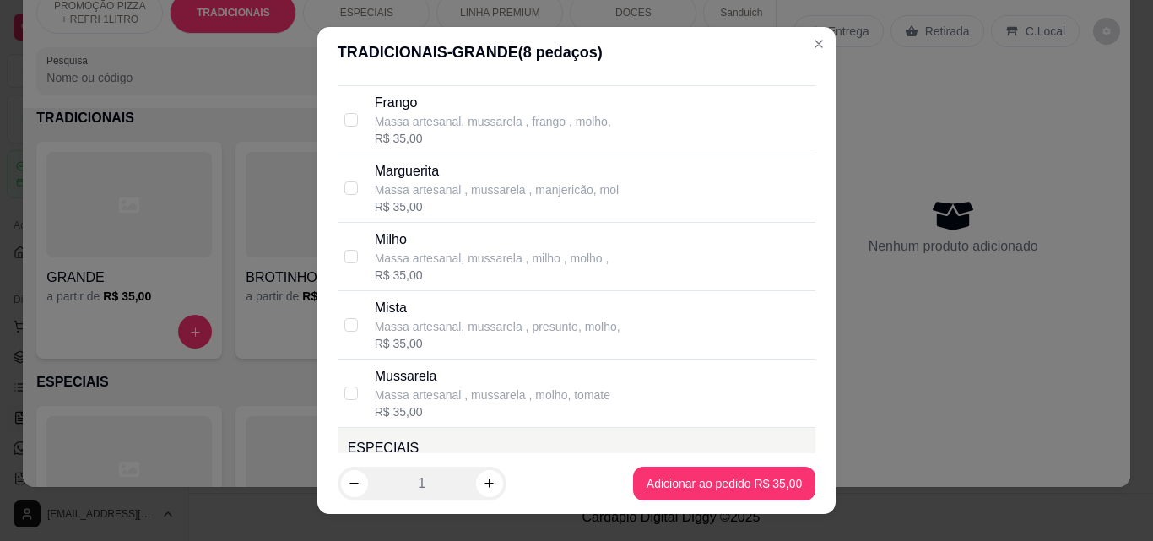
click at [472, 395] on p "Massa artesanal , mussarela , molho, tomate" at bounding box center [492, 395] width 235 height 17
checkbox input "true"
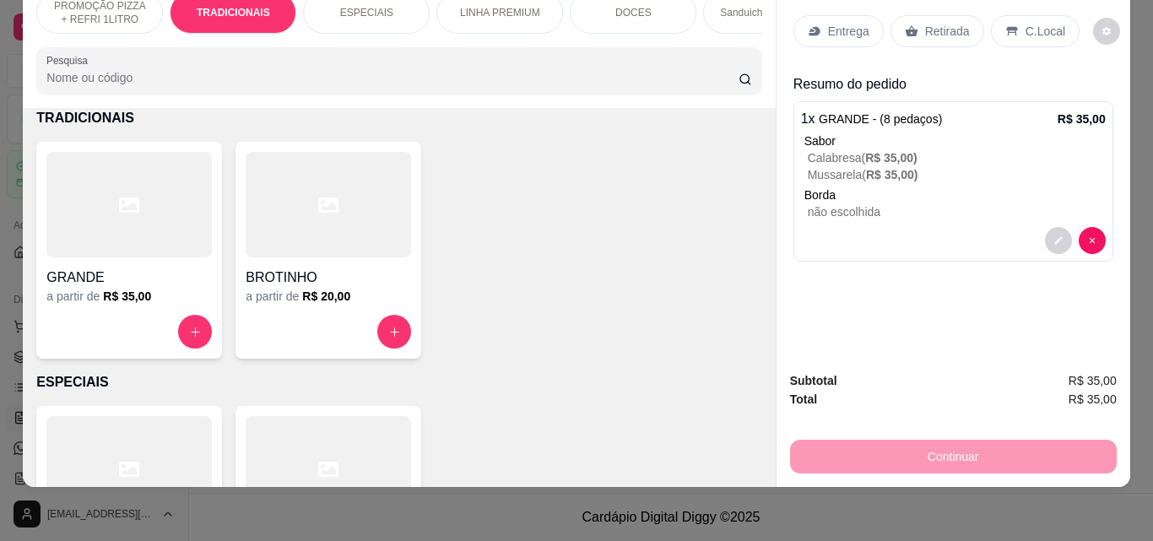
click at [894, 25] on div "Retirada" at bounding box center [937, 31] width 94 height 32
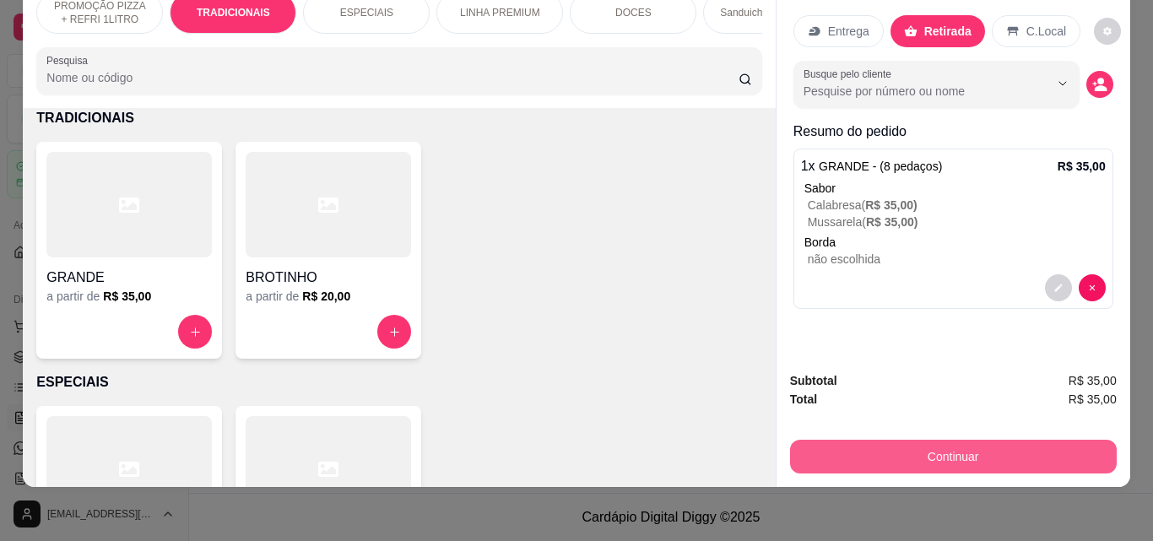
click at [954, 452] on button "Continuar" at bounding box center [953, 457] width 327 height 34
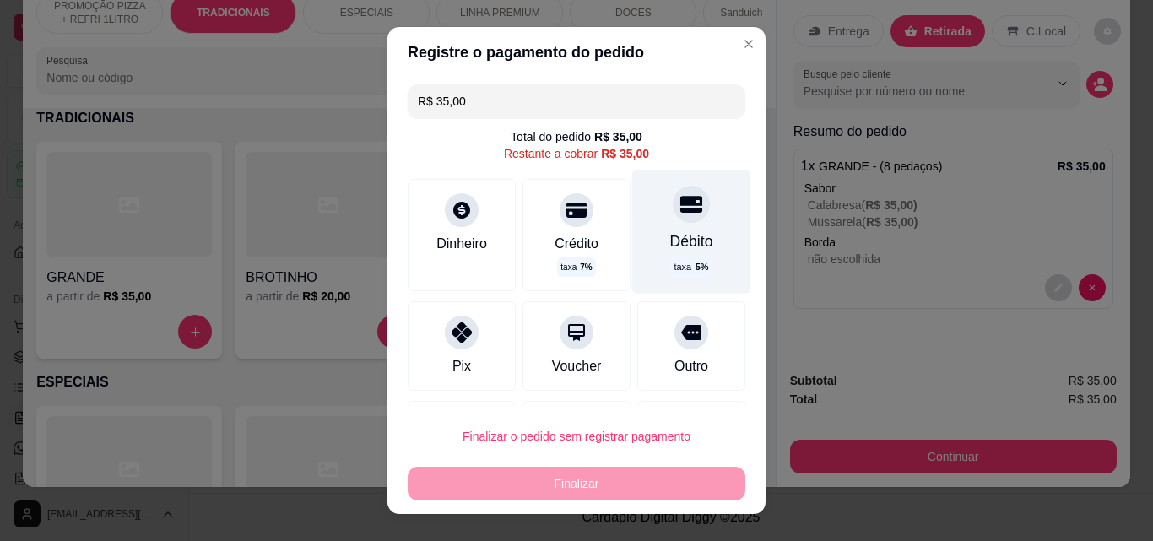
click at [693, 236] on div "Débito taxa 5 %" at bounding box center [691, 231] width 119 height 123
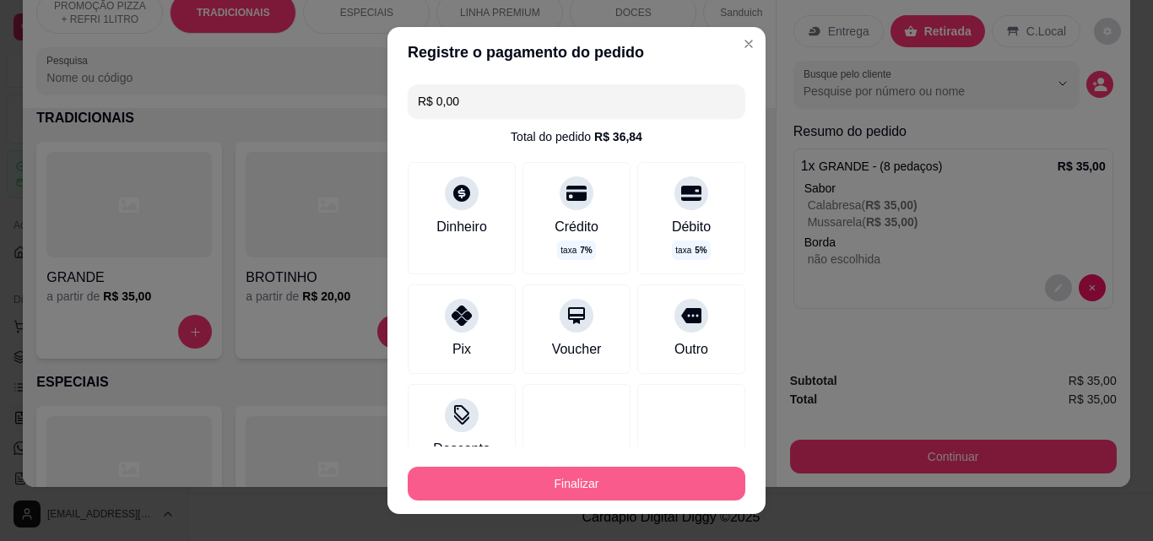
click at [588, 490] on button "Finalizar" at bounding box center [577, 484] width 338 height 34
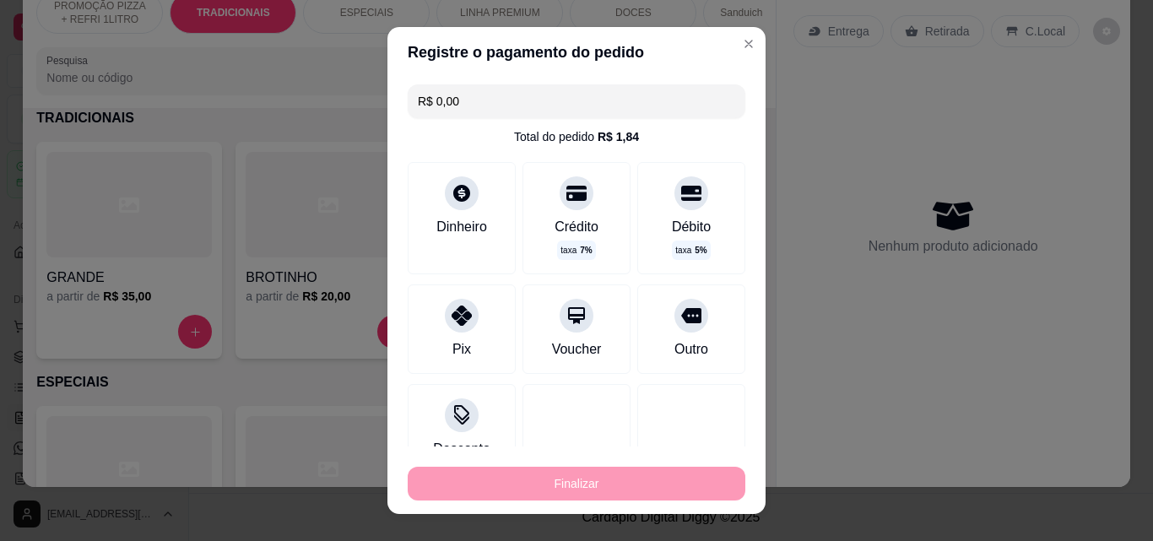
type input "-R$ 35,00"
